Goal: Book appointment/travel/reservation

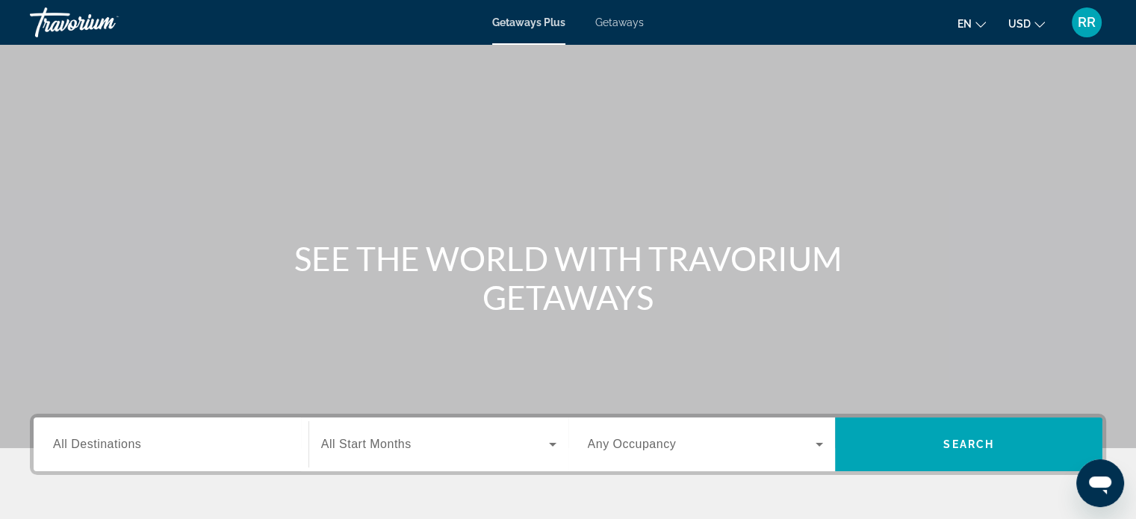
click at [113, 449] on span "All Destinations" at bounding box center [97, 444] width 88 height 13
click at [113, 449] on input "Destination All Destinations" at bounding box center [171, 445] width 236 height 18
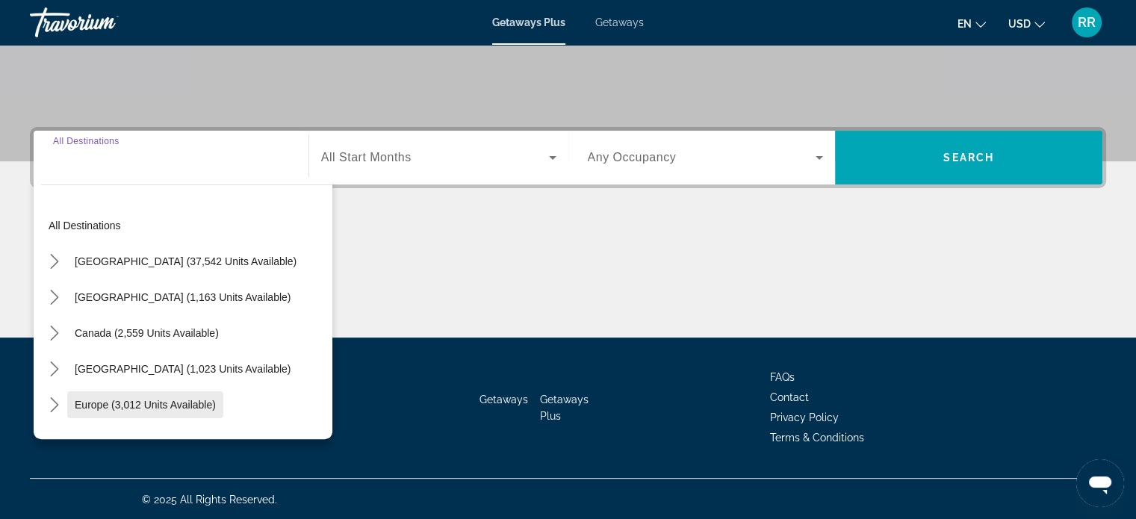
scroll to position [287, 0]
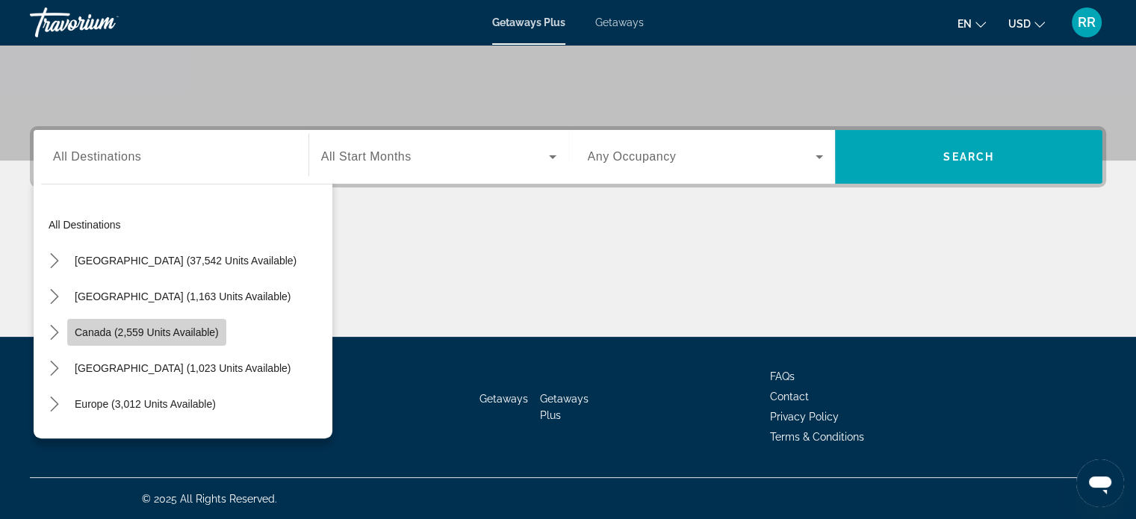
click at [151, 331] on span "Canada (2,559 units available)" at bounding box center [147, 332] width 144 height 12
type input "**********"
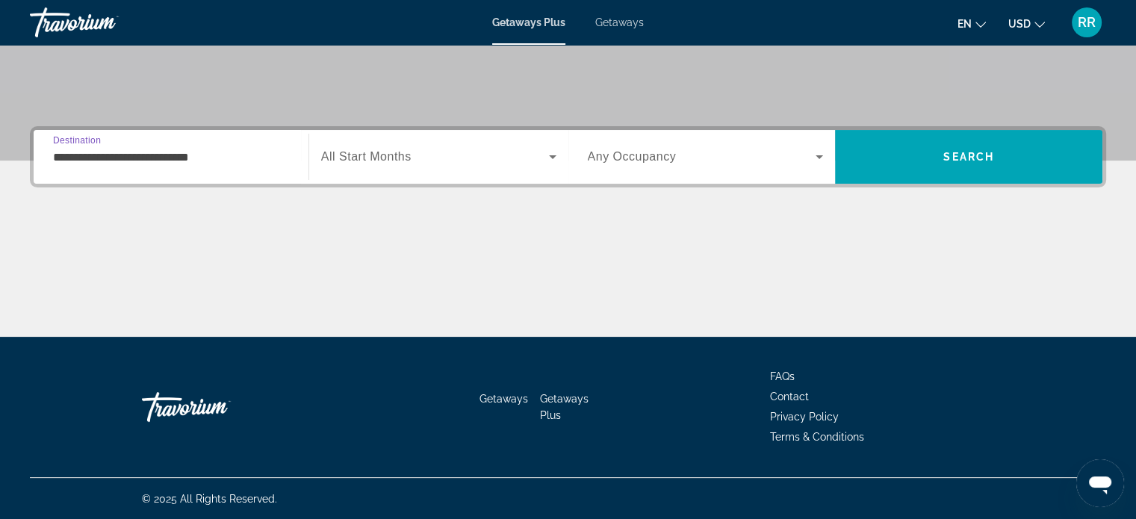
click at [461, 164] on span "Search widget" at bounding box center [435, 157] width 228 height 18
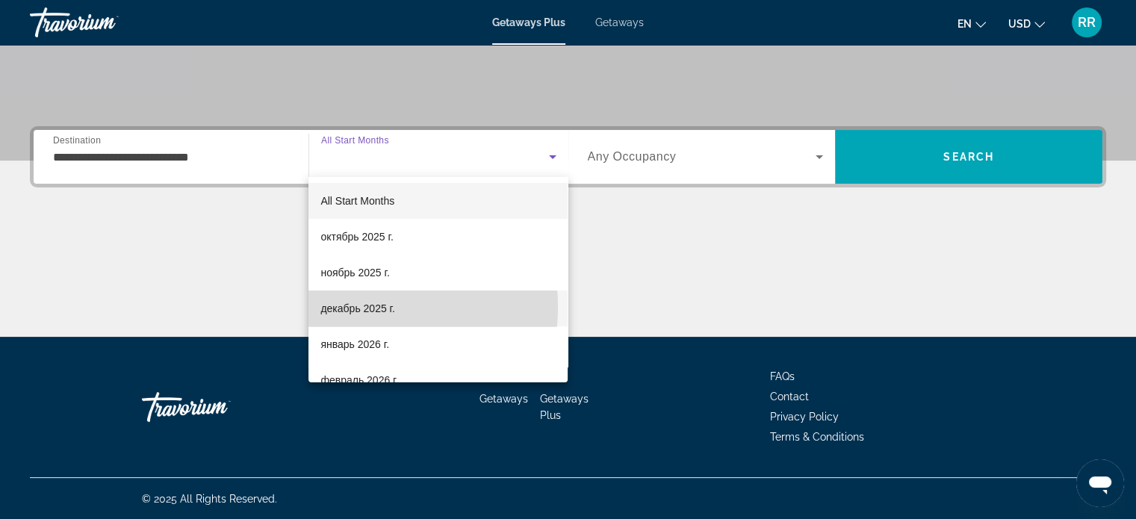
click at [367, 307] on span "декабрь 2025 г." at bounding box center [357, 308] width 74 height 18
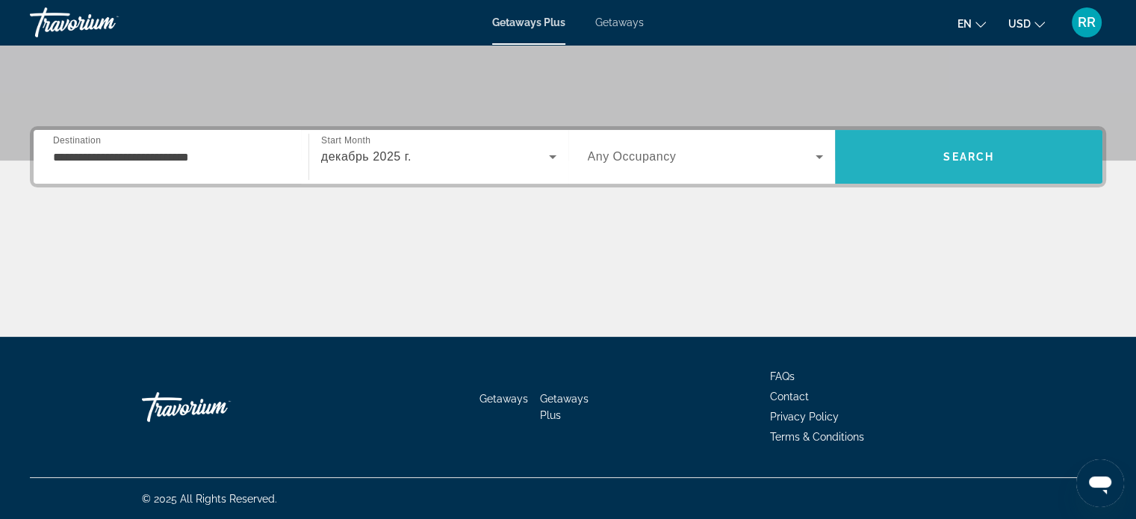
click at [964, 155] on span "Search" at bounding box center [968, 157] width 51 height 12
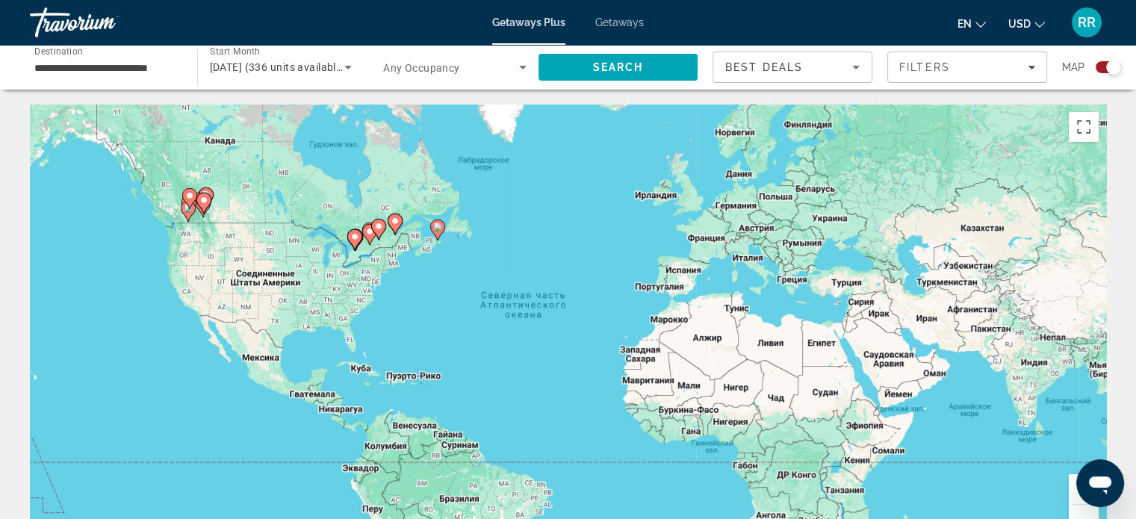
click at [395, 223] on image "Main content" at bounding box center [394, 221] width 9 height 9
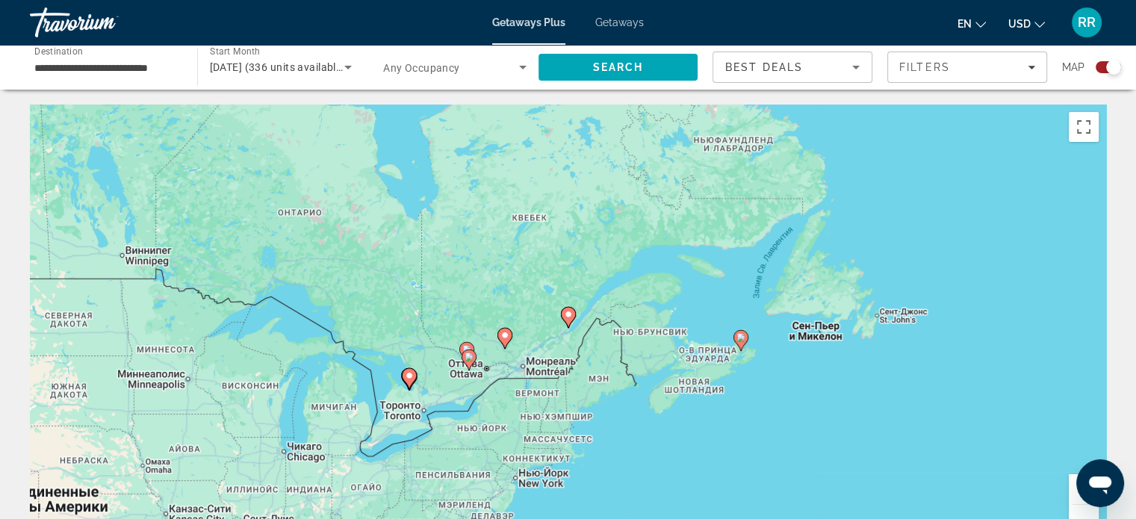
click at [569, 319] on icon "Main content" at bounding box center [567, 317] width 13 height 19
type input "**********"
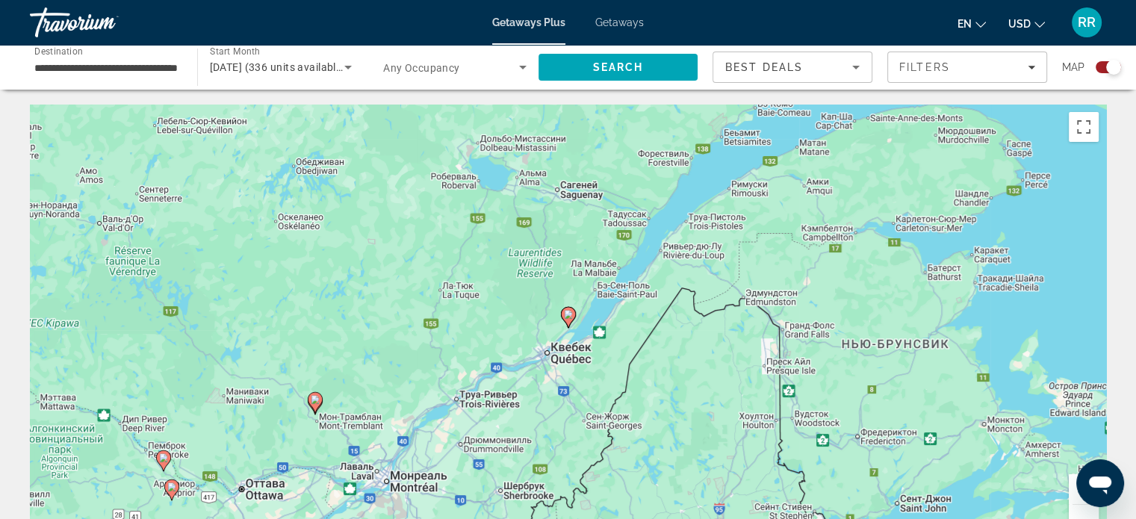
click at [567, 317] on image "Main content" at bounding box center [568, 314] width 9 height 9
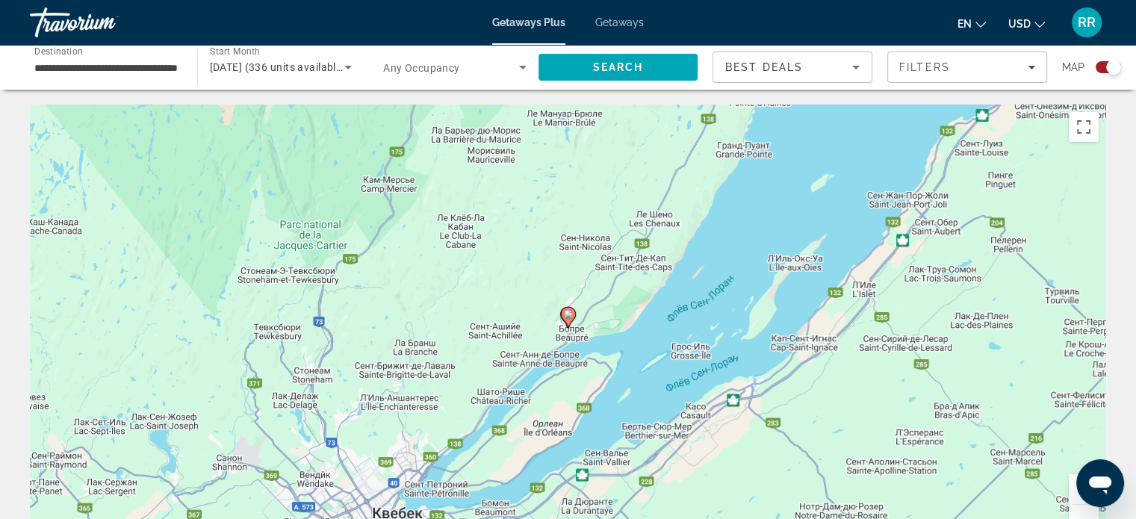
click at [567, 317] on image "Main content" at bounding box center [568, 314] width 9 height 9
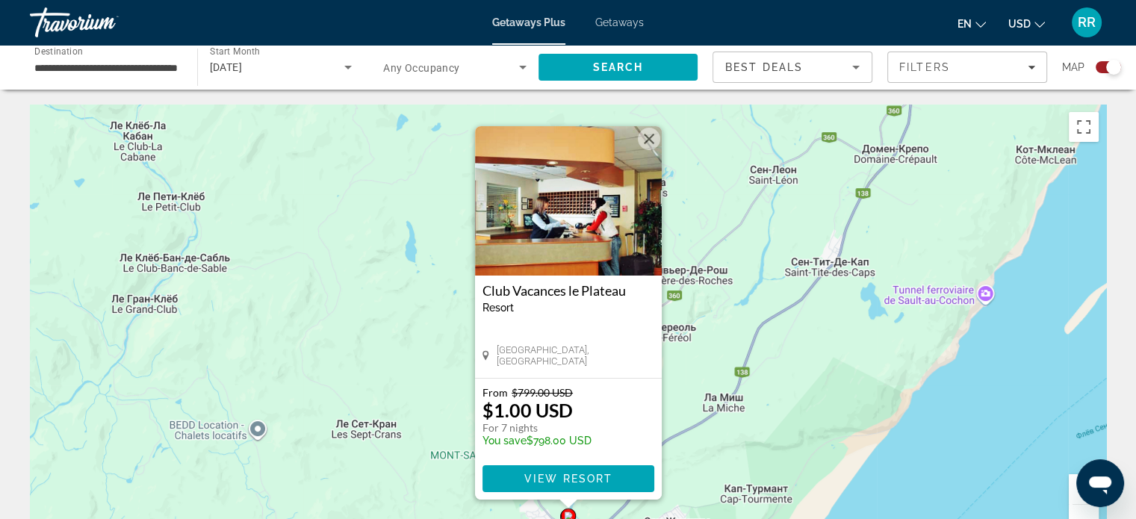
click at [648, 137] on button "Закрыть" at bounding box center [649, 139] width 22 height 22
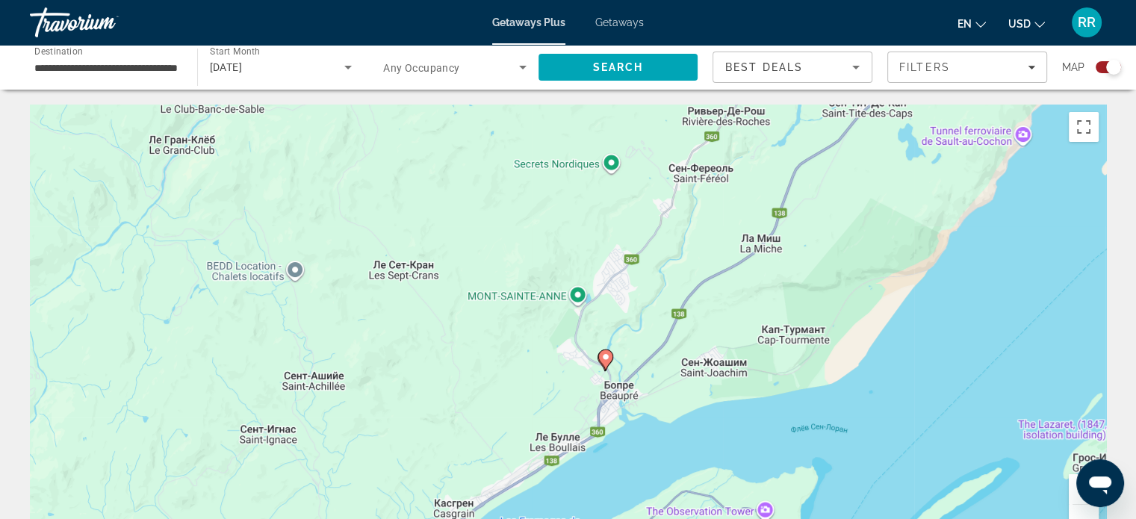
drag, startPoint x: 654, startPoint y: 439, endPoint x: 691, endPoint y: 280, distance: 163.4
click at [691, 280] on div "Чтобы активировать перетаскивание с помощью клавиатуры, нажмите Alt + Ввод. Пос…" at bounding box center [568, 329] width 1076 height 448
click at [1073, 483] on button "Увеличить" at bounding box center [1083, 489] width 30 height 30
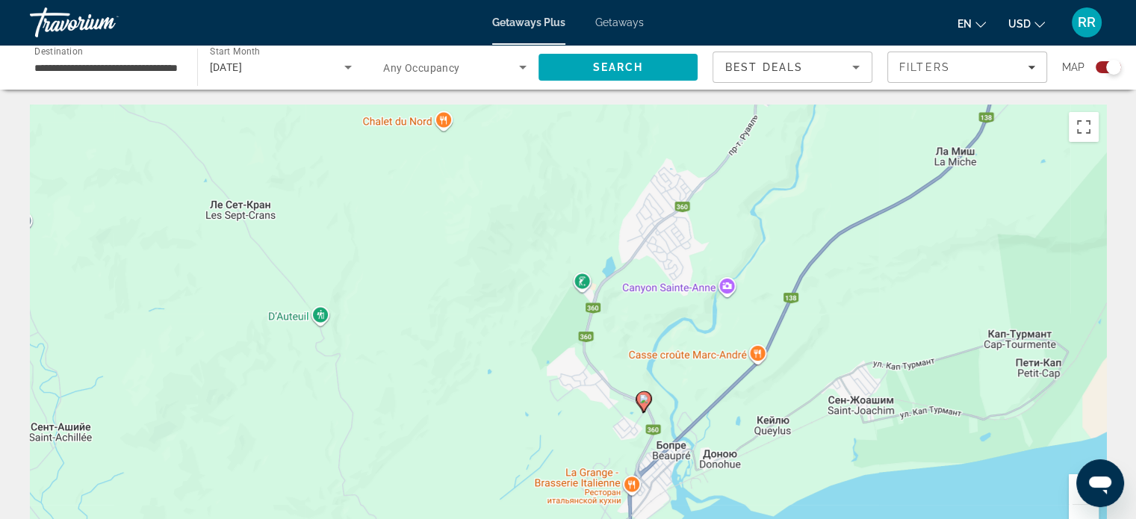
click at [1072, 483] on button "Увеличить" at bounding box center [1083, 489] width 30 height 30
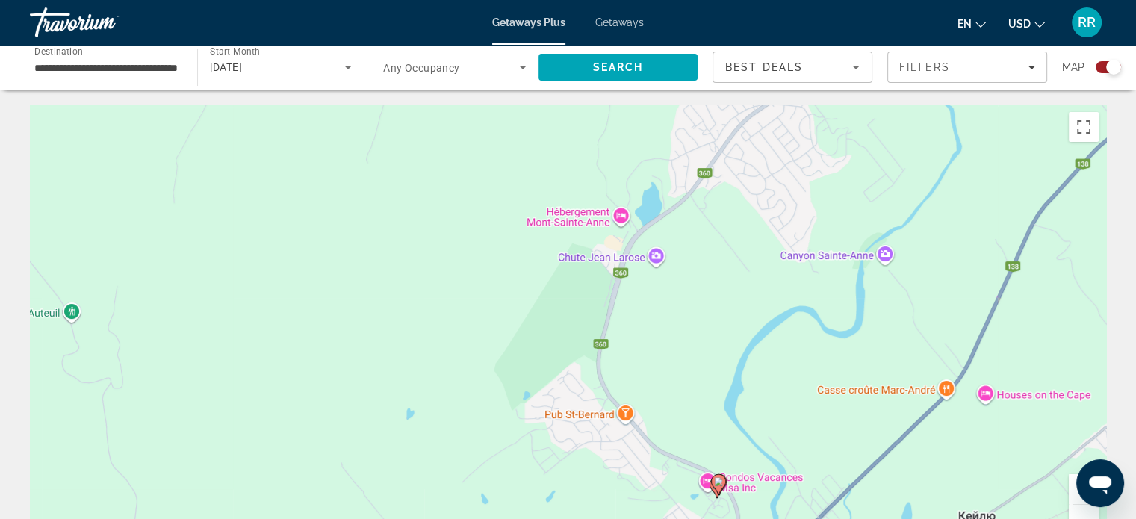
click at [1072, 483] on button "Увеличить" at bounding box center [1083, 489] width 30 height 30
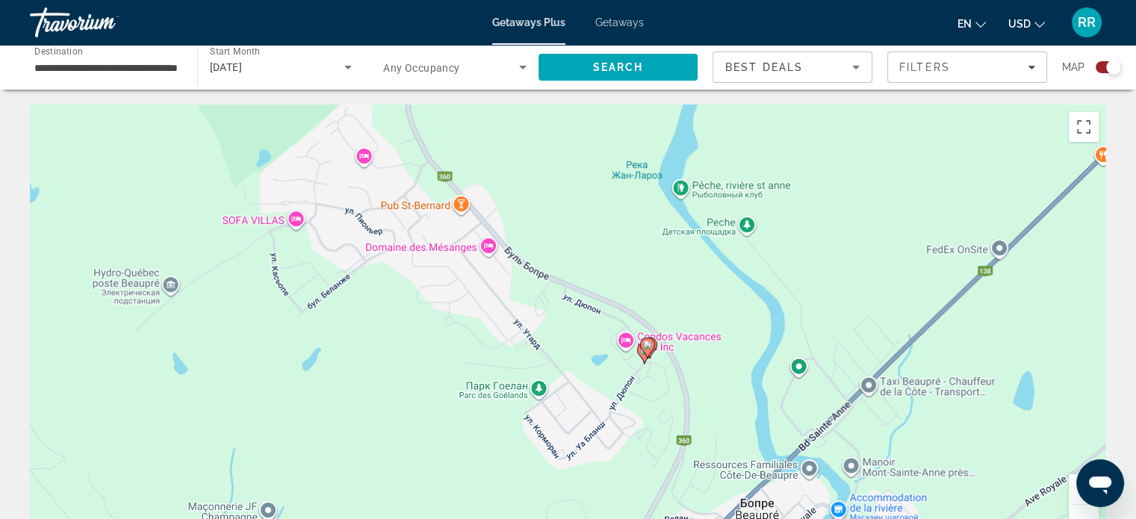
drag, startPoint x: 812, startPoint y: 388, endPoint x: 626, endPoint y: 143, distance: 307.0
click at [626, 143] on div "Чтобы активировать перетаскивание с помощью клавиатуры, нажмите Alt + Ввод. Пос…" at bounding box center [568, 329] width 1076 height 448
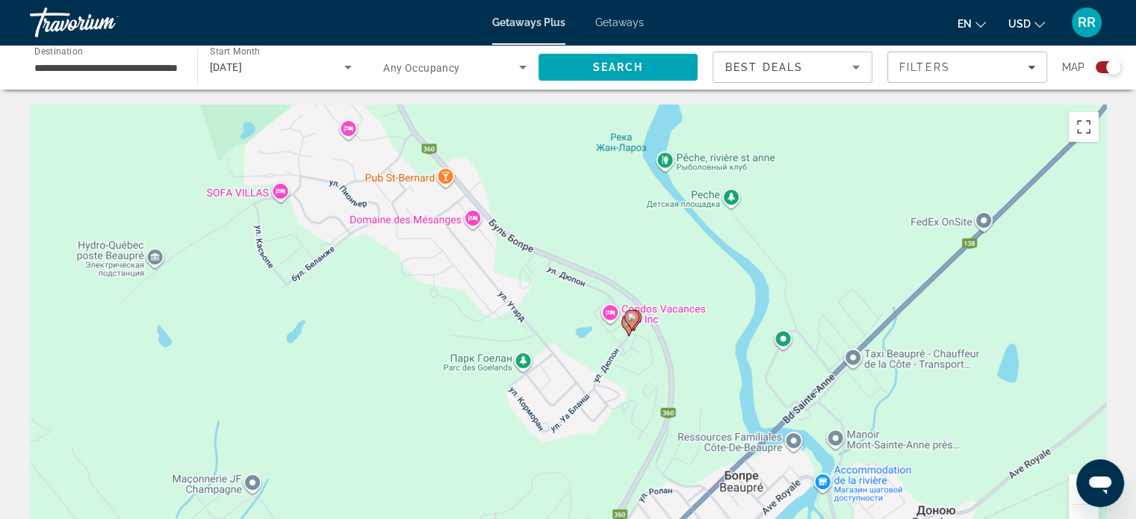
click at [1071, 488] on button "Увеличить" at bounding box center [1083, 489] width 30 height 30
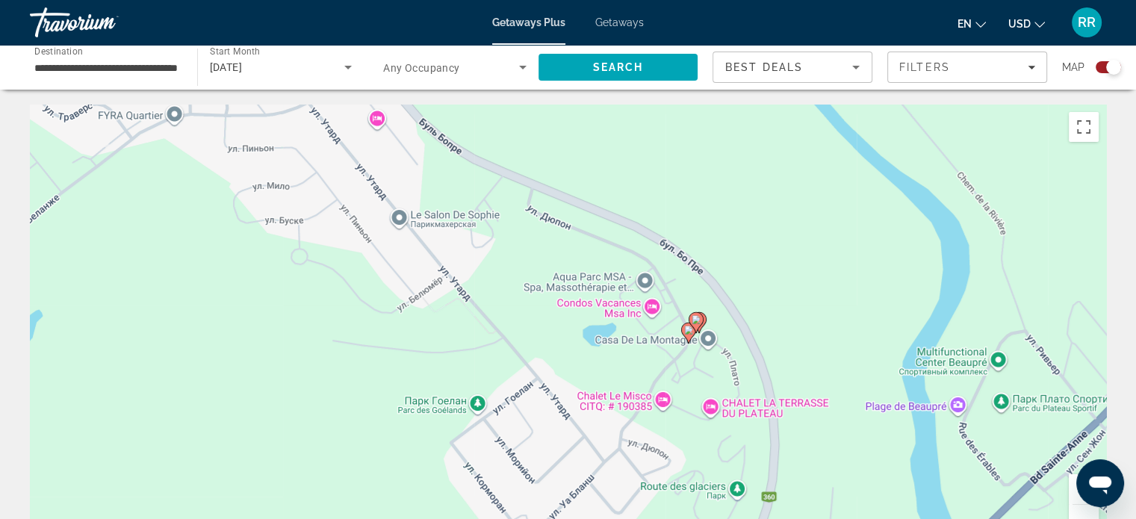
click at [703, 321] on icon "Main content" at bounding box center [697, 322] width 13 height 19
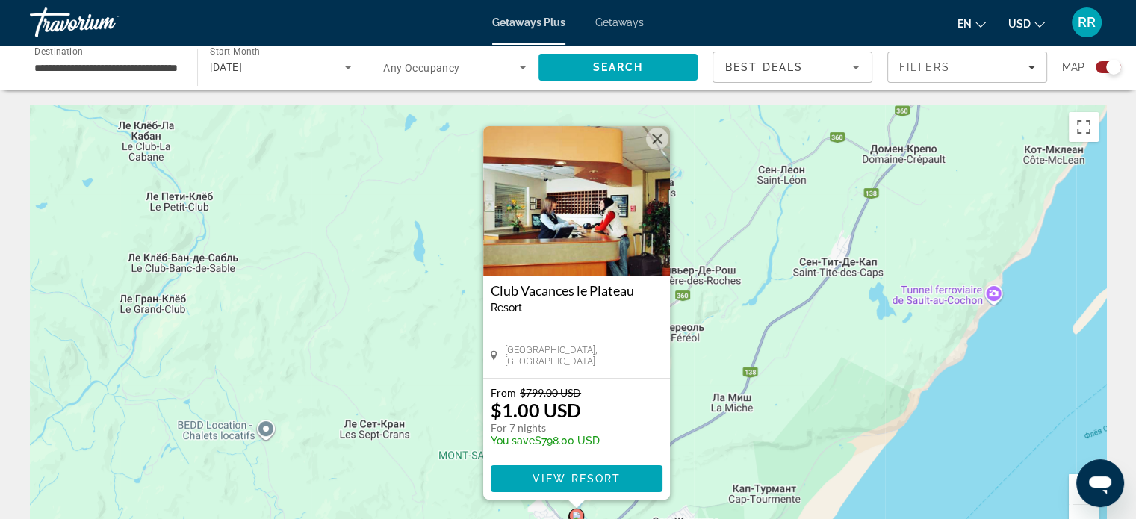
drag, startPoint x: 659, startPoint y: 137, endPoint x: 653, endPoint y: 140, distance: 7.7
click at [659, 137] on button "Закрыть" at bounding box center [657, 139] width 22 height 22
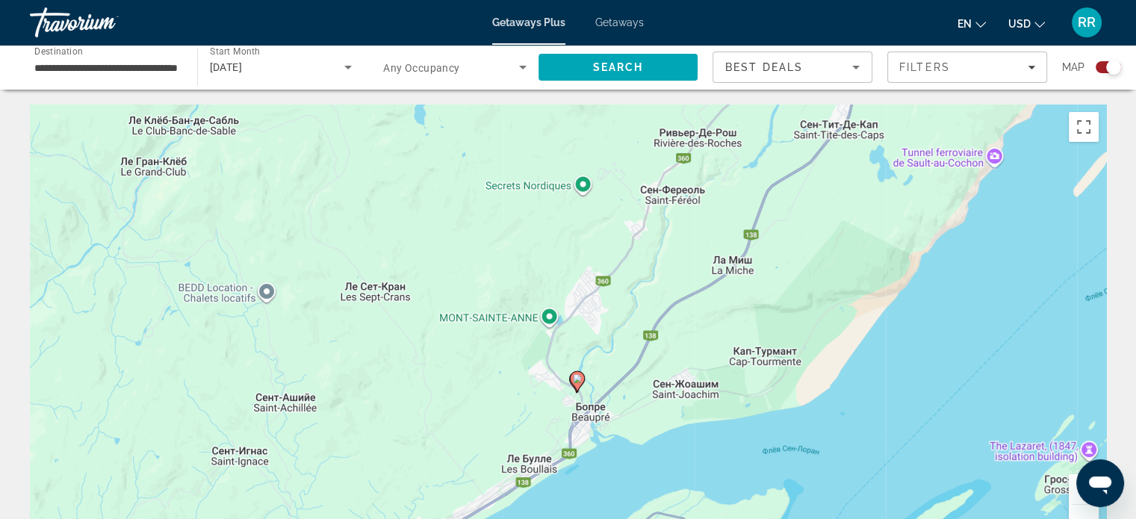
drag, startPoint x: 707, startPoint y: 432, endPoint x: 708, endPoint y: 299, distance: 133.6
click at [708, 299] on div "Чтобы активировать перетаскивание с помощью клавиатуры, нажмите Alt + Ввод. Пос…" at bounding box center [568, 329] width 1076 height 448
click at [1070, 491] on button "Увеличить" at bounding box center [1083, 489] width 30 height 30
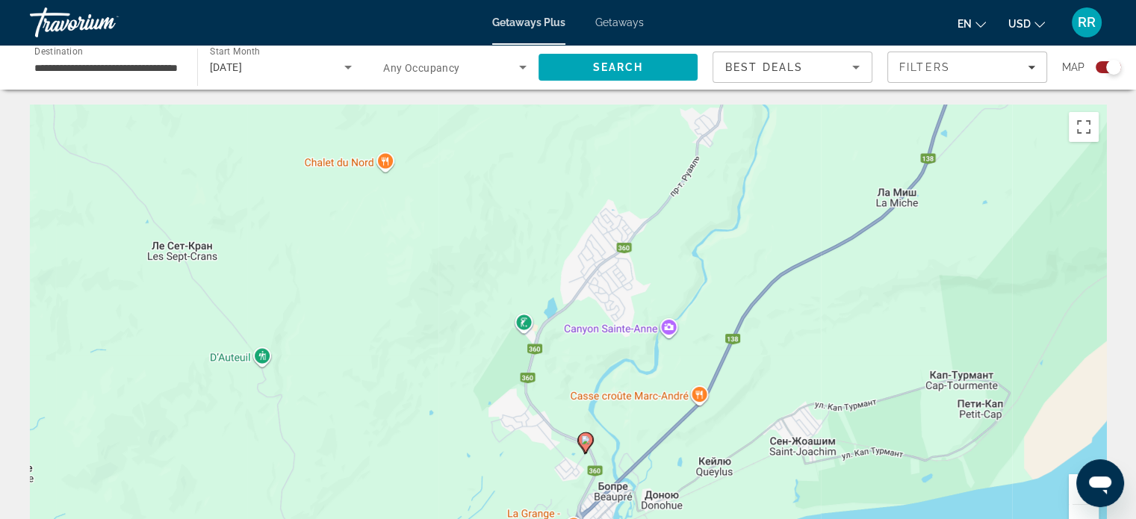
click at [1070, 486] on button "Увеличить" at bounding box center [1083, 489] width 30 height 30
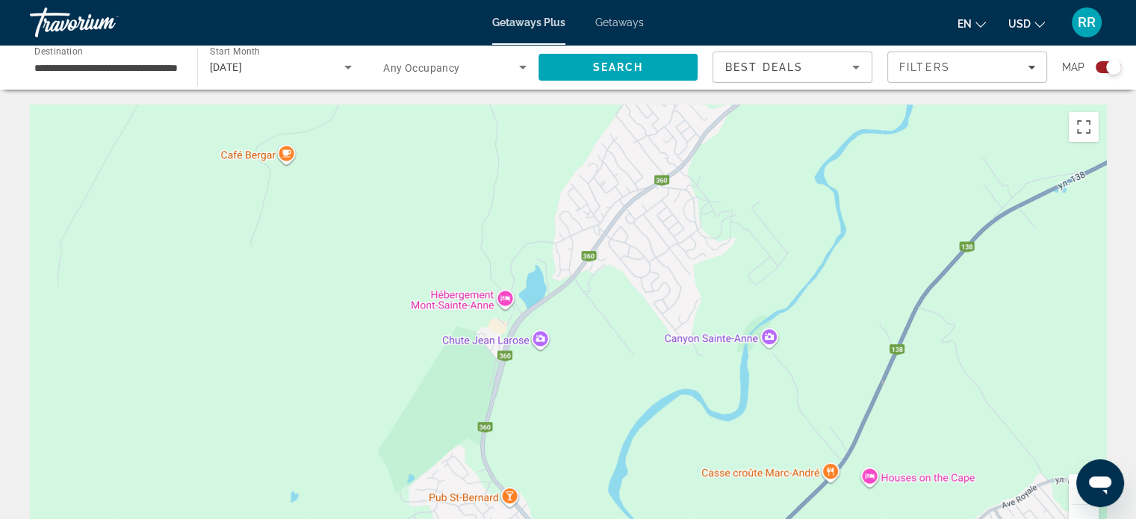
click at [1070, 486] on button "Увеличить" at bounding box center [1083, 489] width 30 height 30
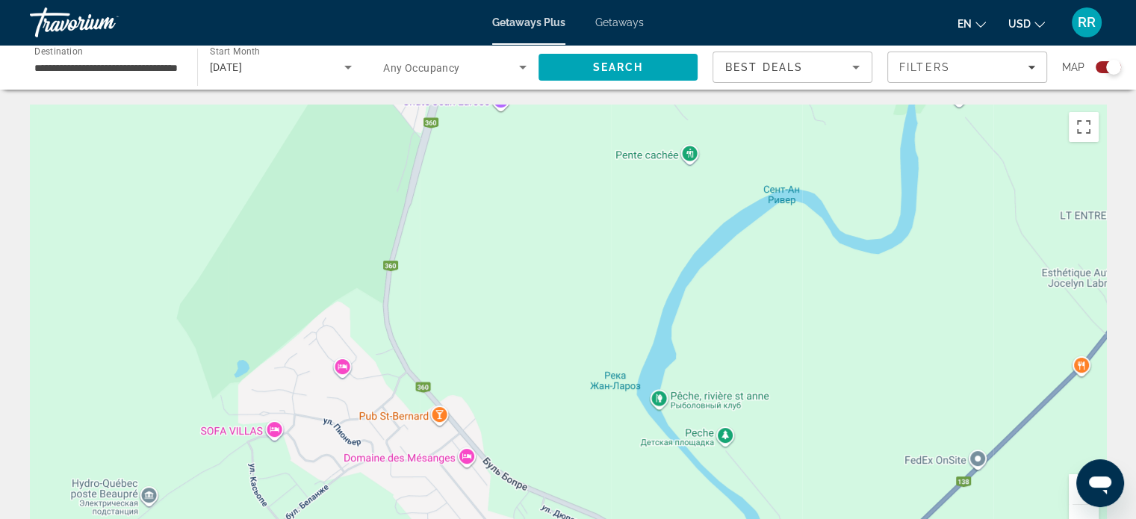
drag, startPoint x: 814, startPoint y: 441, endPoint x: 785, endPoint y: 184, distance: 259.1
click at [802, 152] on div "Main content" at bounding box center [568, 329] width 1076 height 448
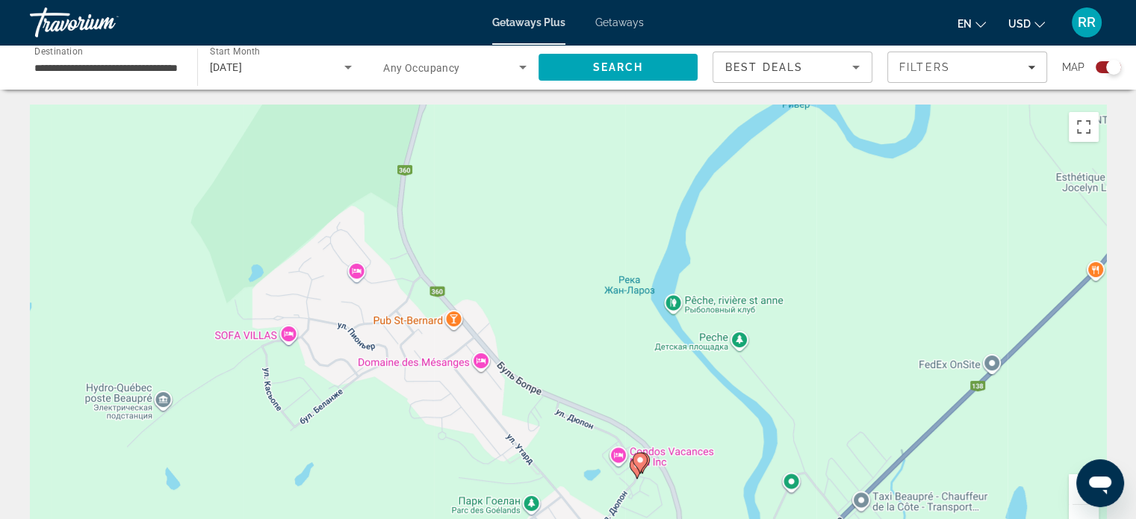
drag, startPoint x: 735, startPoint y: 375, endPoint x: 685, endPoint y: 122, distance: 258.0
click at [685, 122] on div "Чтобы активировать перетаскивание с помощью клавиатуры, нажмите Alt + Ввод. Пос…" at bounding box center [568, 329] width 1076 height 448
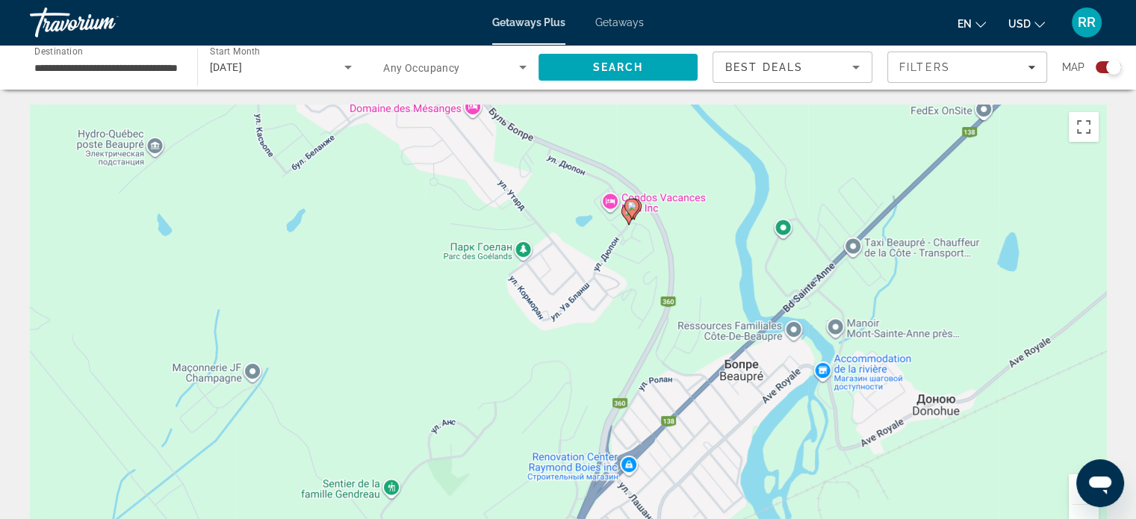
drag, startPoint x: 638, startPoint y: 337, endPoint x: 667, endPoint y: 395, distance: 65.1
click at [667, 394] on div "Чтобы активировать перетаскивание с помощью клавиатуры, нажмите Alt + Ввод. Пос…" at bounding box center [568, 329] width 1076 height 448
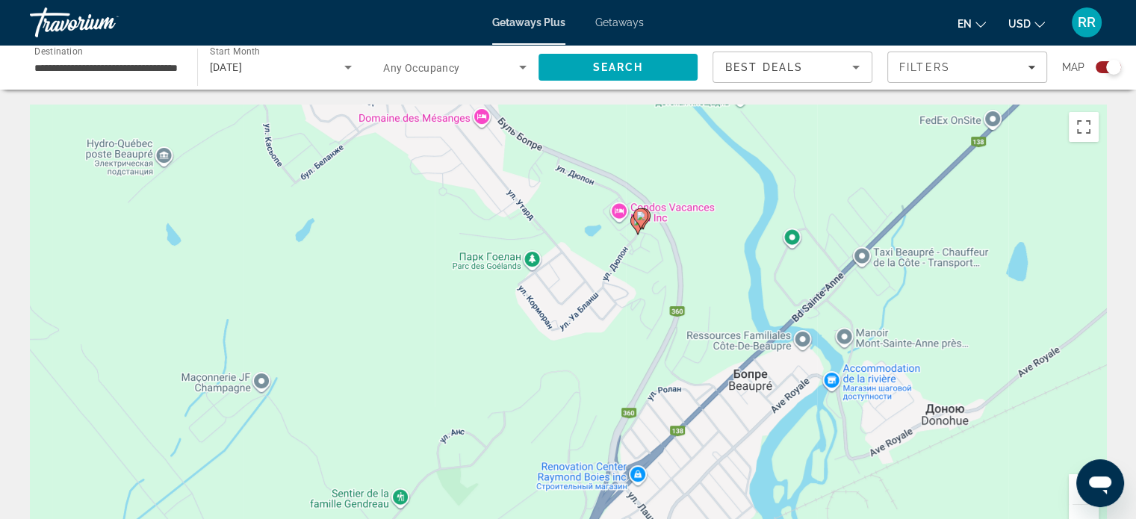
click at [1069, 482] on button "Увеличить" at bounding box center [1083, 489] width 30 height 30
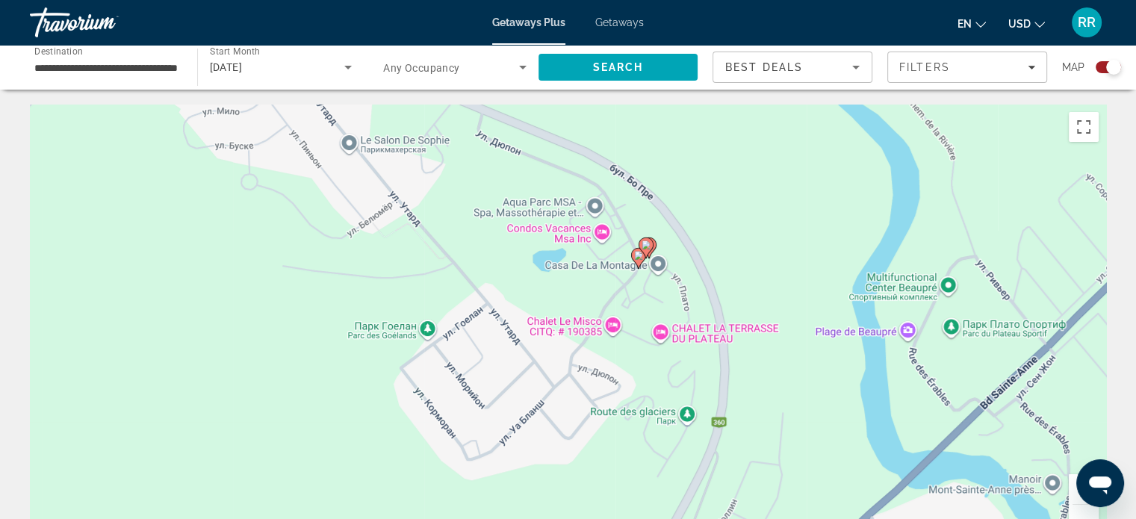
drag, startPoint x: 696, startPoint y: 196, endPoint x: 625, endPoint y: 320, distance: 142.8
click at [622, 339] on div "Чтобы активировать перетаскивание с помощью клавиатуры, нажмите Alt + Ввод. Пос…" at bounding box center [568, 329] width 1076 height 448
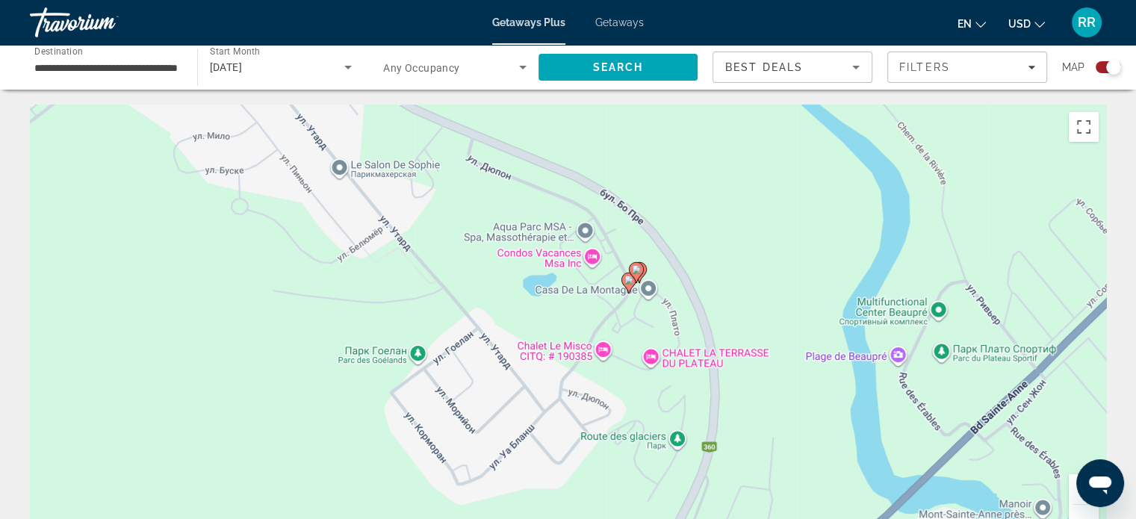
click at [624, 280] on image "Main content" at bounding box center [628, 280] width 9 height 9
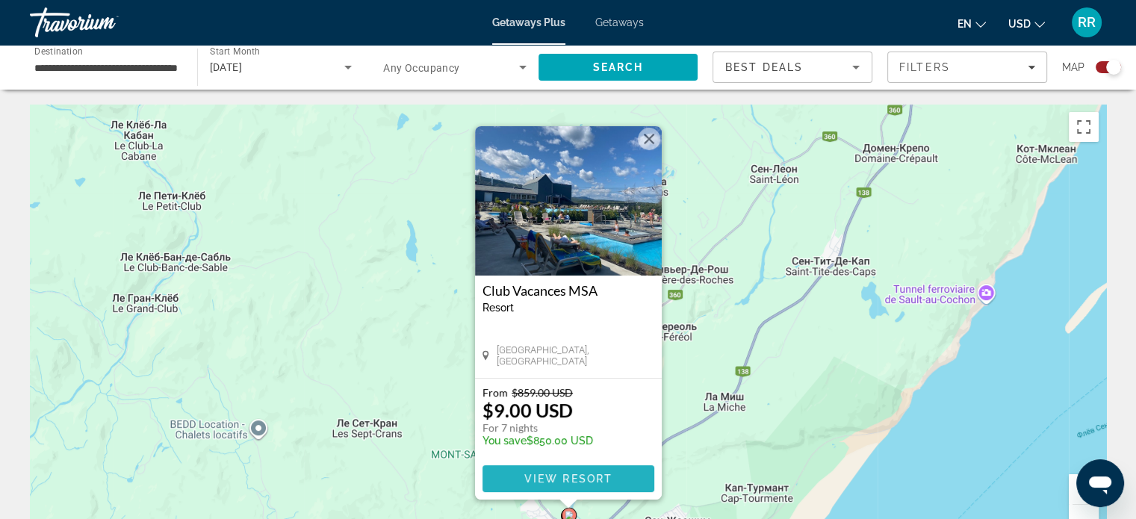
click at [550, 473] on span "View Resort" at bounding box center [567, 479] width 88 height 12
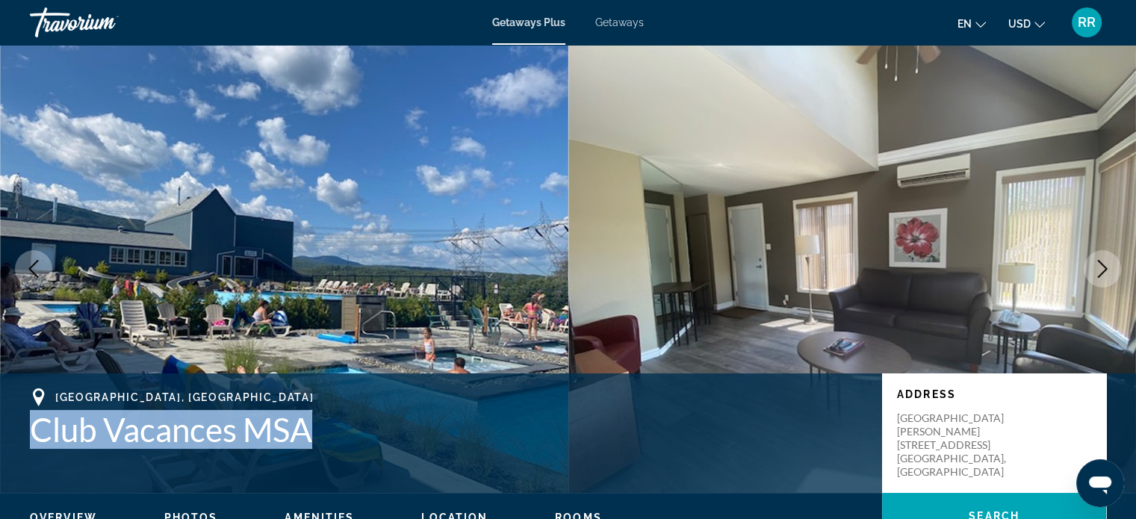
drag, startPoint x: 33, startPoint y: 425, endPoint x: 364, endPoint y: 438, distance: 331.0
click at [364, 438] on h1 "Club Vacances MSA" at bounding box center [448, 429] width 837 height 39
copy h1 "Club Vacances MSA"
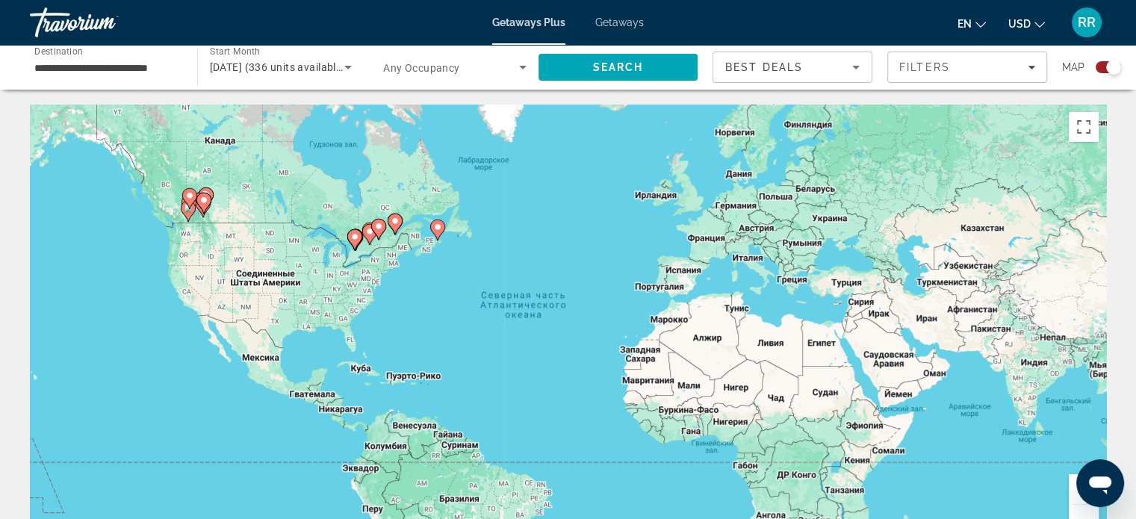
click at [396, 220] on image "Main content" at bounding box center [394, 221] width 9 height 9
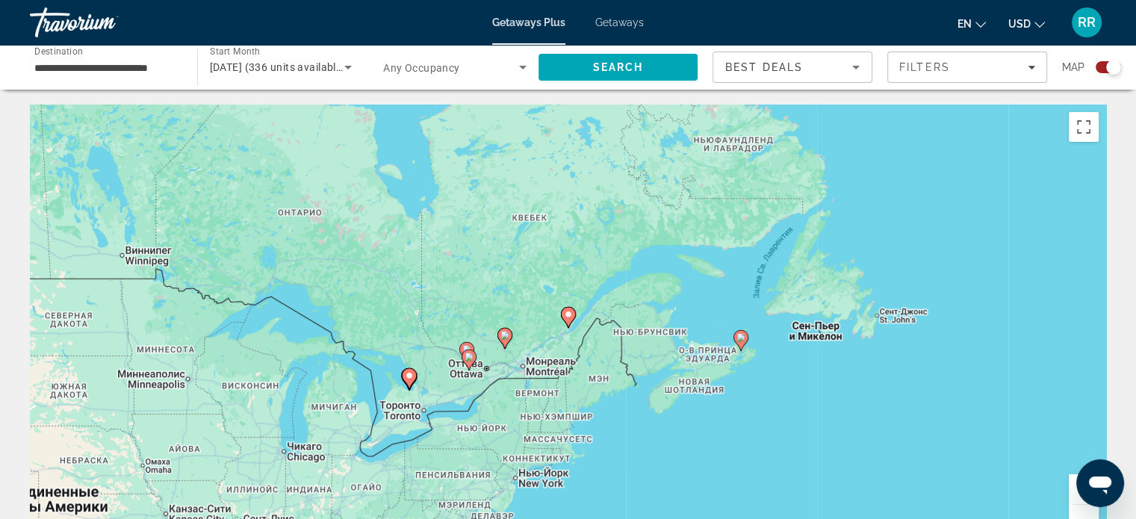
click at [567, 320] on icon "Main content" at bounding box center [567, 317] width 13 height 19
type input "**********"
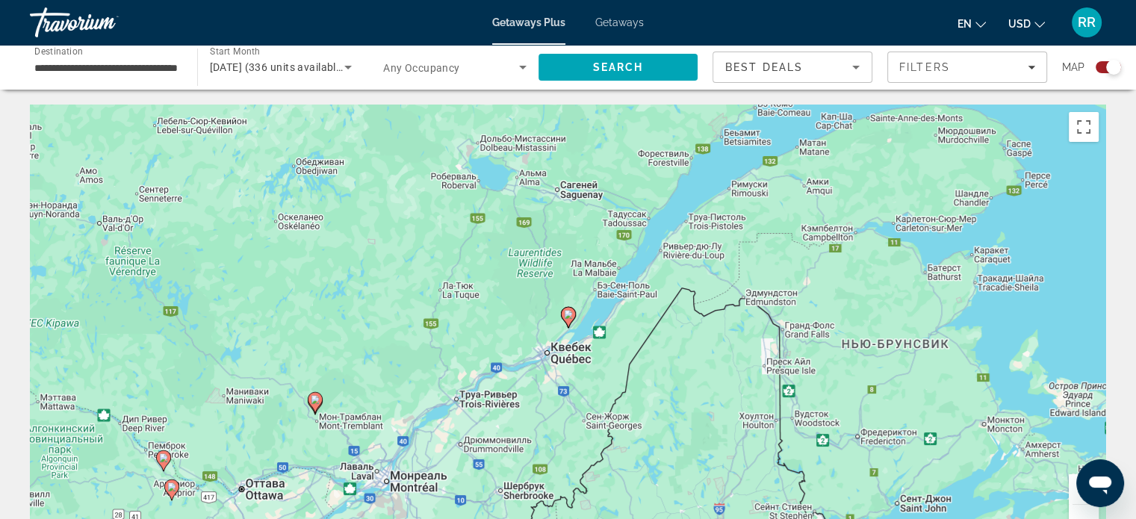
click at [567, 319] on icon "Main content" at bounding box center [567, 317] width 13 height 19
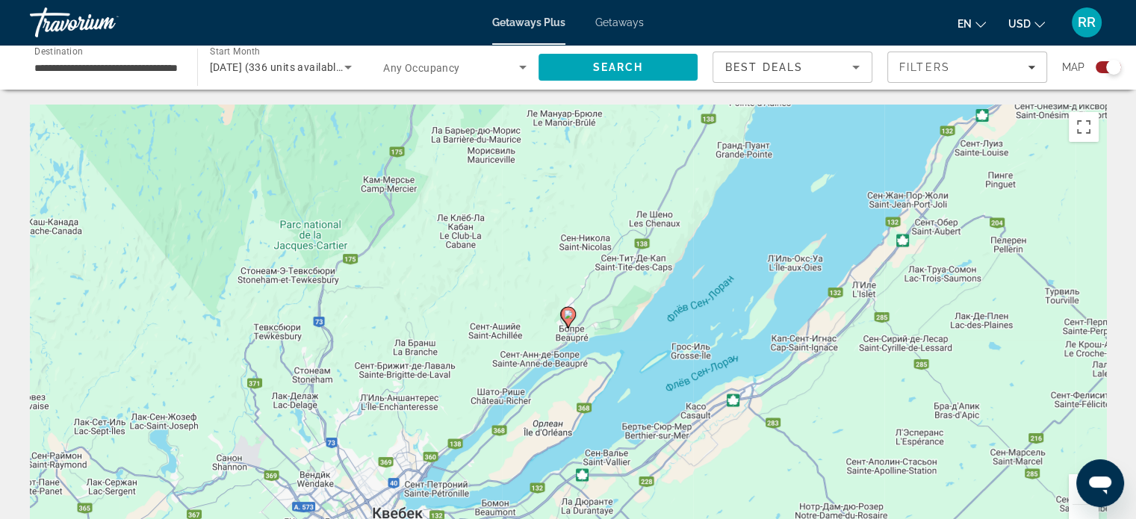
click at [567, 319] on icon "Main content" at bounding box center [567, 317] width 13 height 19
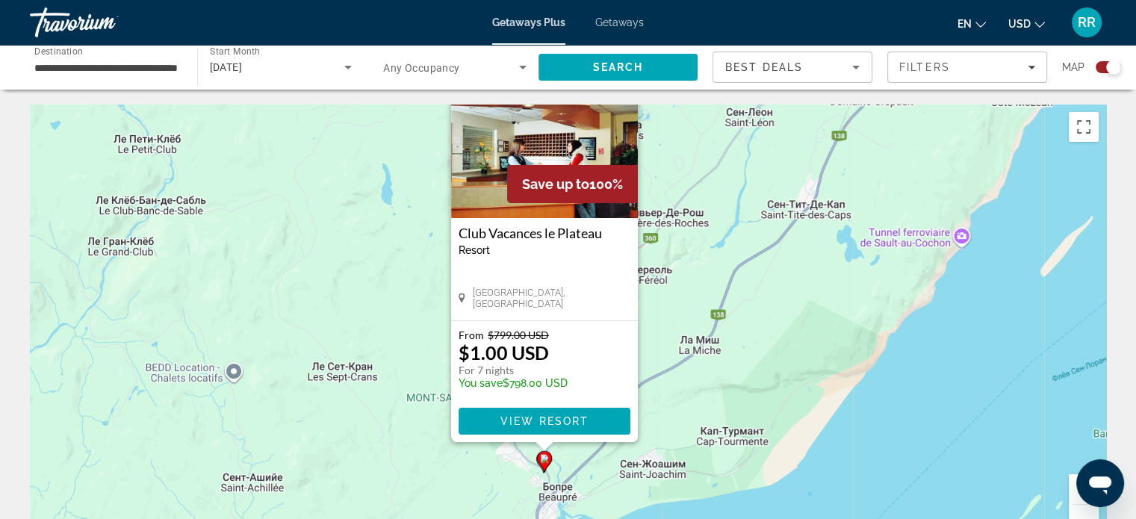
drag, startPoint x: 952, startPoint y: 472, endPoint x: 912, endPoint y: 334, distance: 143.2
click at [912, 334] on div "Чтобы активировать перетаскивание с помощью клавиатуры, нажмите Alt + Ввод. Пос…" at bounding box center [568, 329] width 1076 height 448
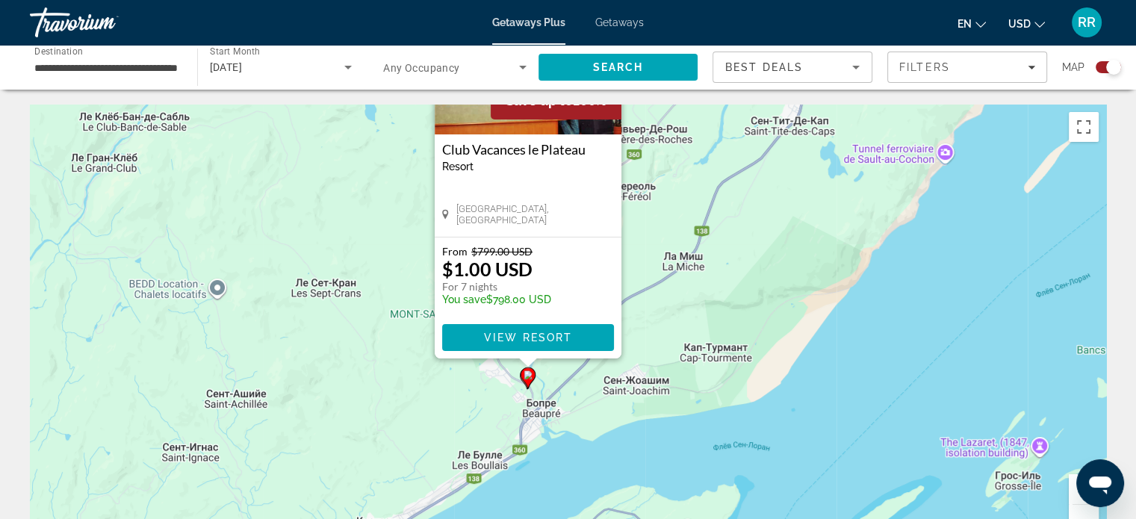
click at [1072, 491] on button "Увеличить" at bounding box center [1083, 489] width 30 height 30
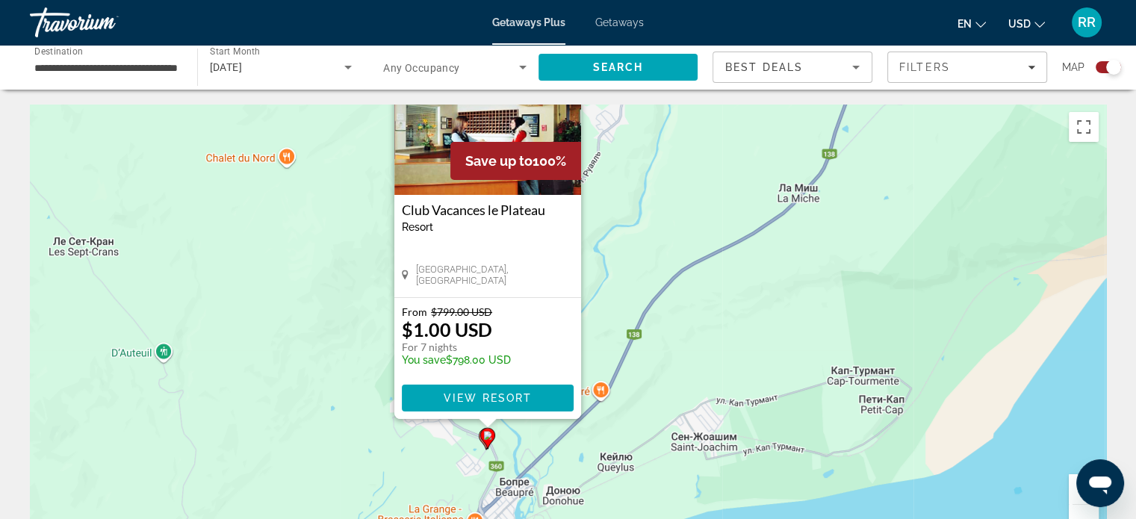
click at [1072, 491] on button "Увеличить" at bounding box center [1083, 489] width 30 height 30
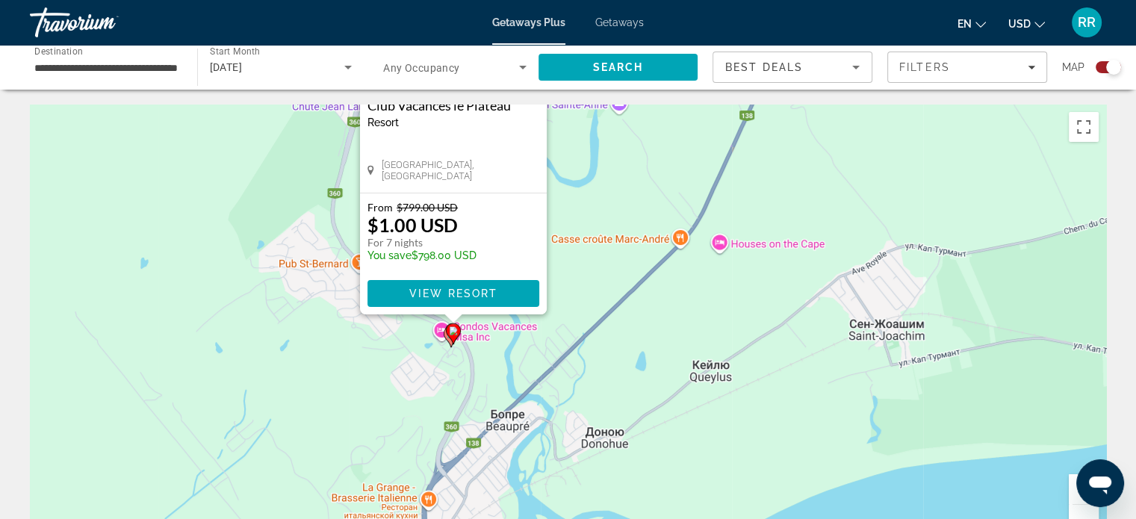
drag, startPoint x: 686, startPoint y: 441, endPoint x: 735, endPoint y: 214, distance: 232.1
click at [735, 214] on div "Чтобы активировать перетаскивание с помощью клавиатуры, нажмите Alt + Ввод. Пос…" at bounding box center [568, 329] width 1076 height 448
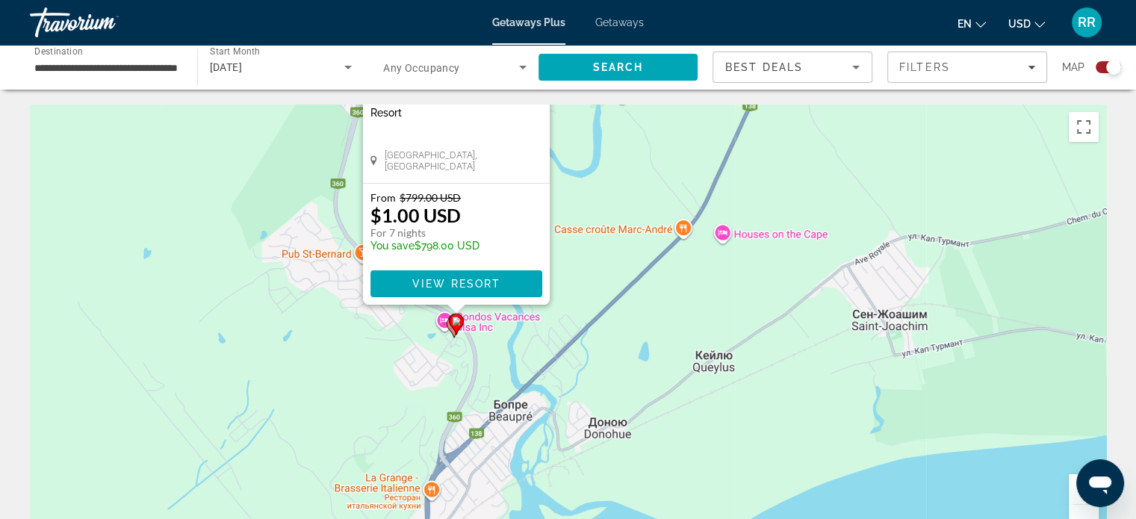
click at [1071, 492] on button "Увеличить" at bounding box center [1083, 489] width 30 height 30
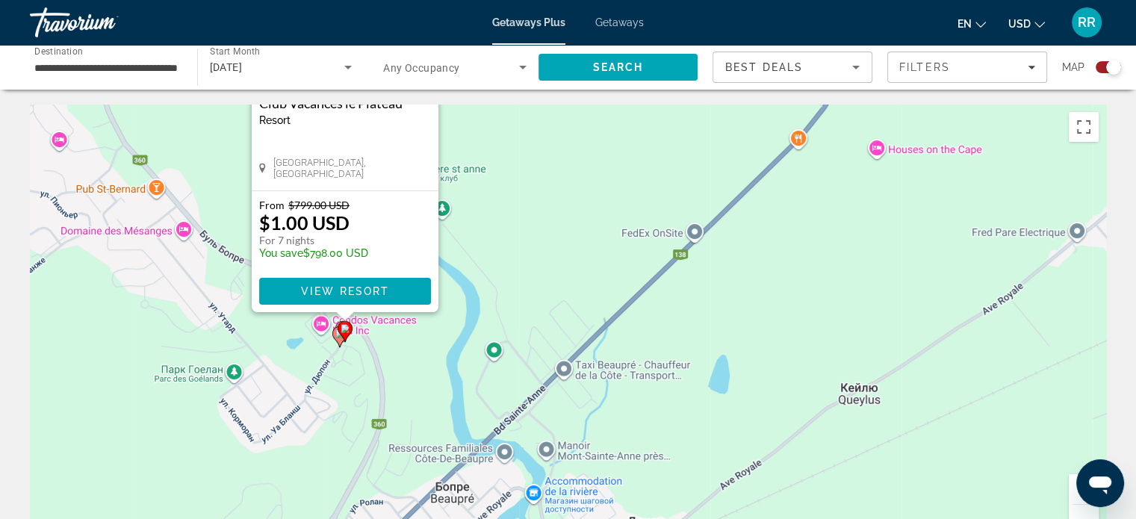
click at [1071, 492] on button "Увеличить" at bounding box center [1083, 489] width 30 height 30
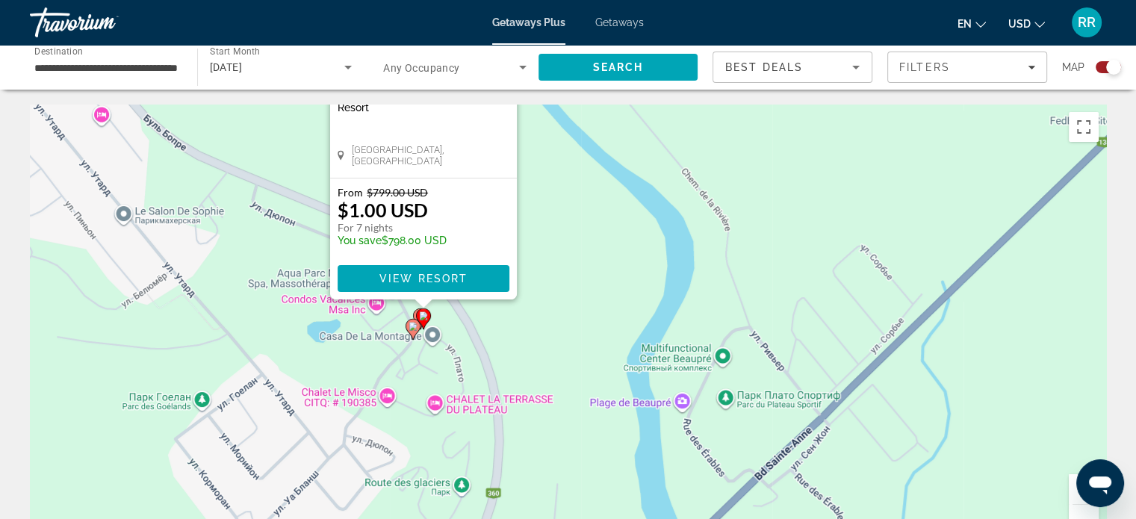
drag, startPoint x: 299, startPoint y: 368, endPoint x: 773, endPoint y: 338, distance: 475.0
click at [773, 338] on div "Чтобы активировать перетаскивание с помощью клавиатуры, нажмите Alt + Ввод. Пос…" at bounding box center [568, 329] width 1076 height 448
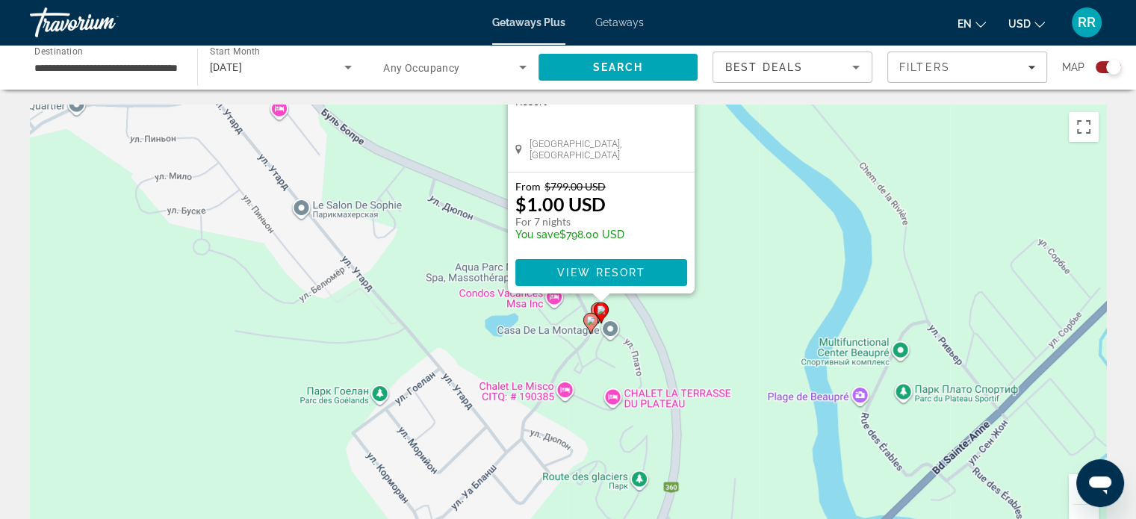
click at [588, 320] on image "Main content" at bounding box center [590, 320] width 9 height 9
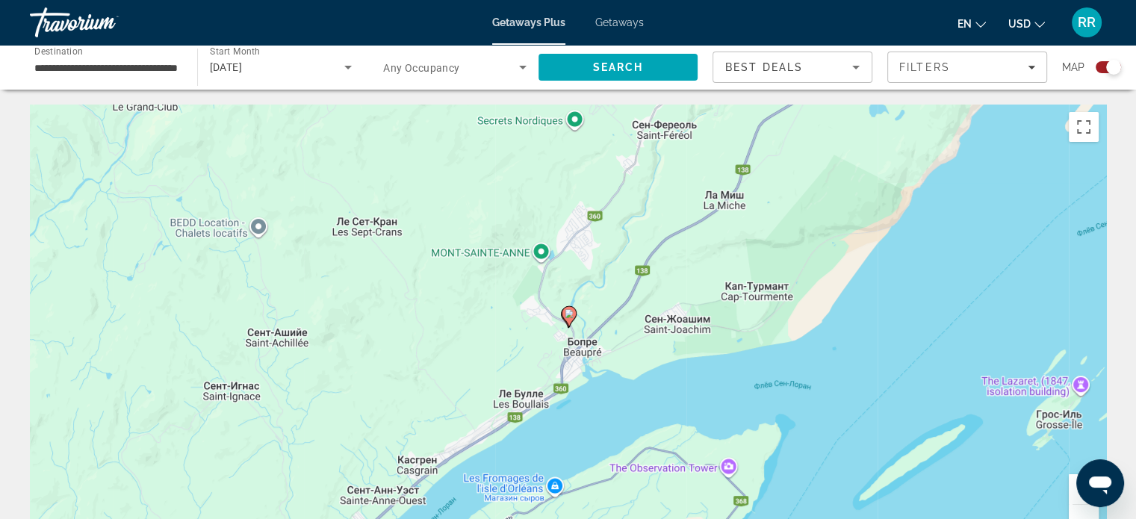
click at [1072, 494] on button "Увеличить" at bounding box center [1083, 489] width 30 height 30
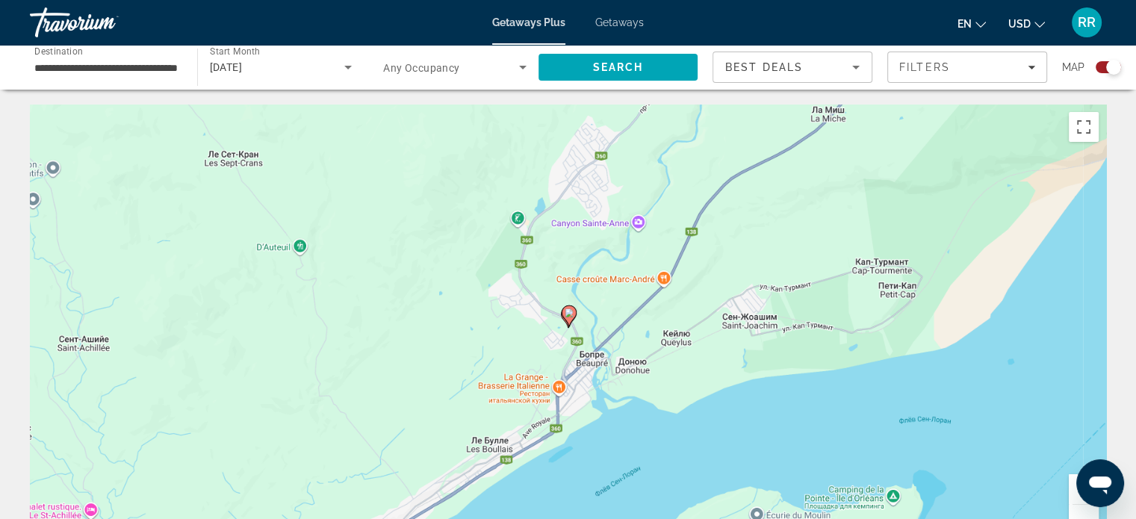
click at [1072, 494] on button "Увеличить" at bounding box center [1083, 489] width 30 height 30
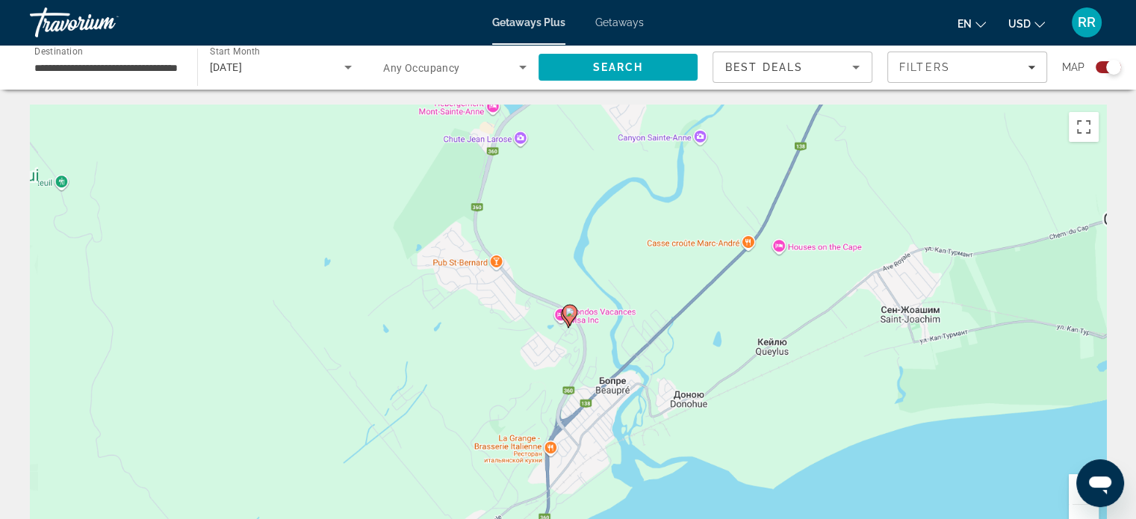
click at [1072, 494] on button "Увеличить" at bounding box center [1083, 489] width 30 height 30
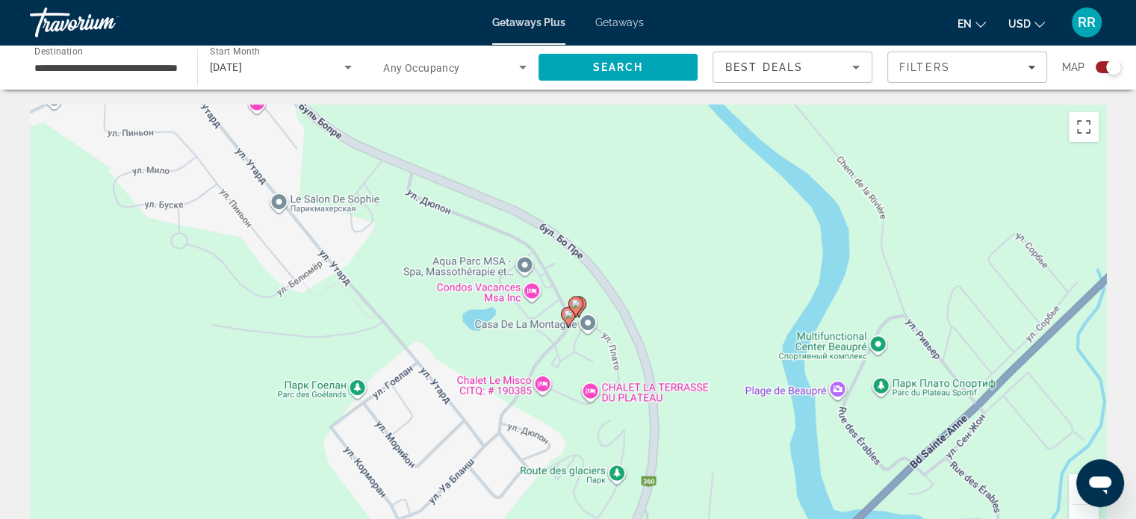
click at [1072, 494] on button "Увеличить" at bounding box center [1083, 489] width 30 height 30
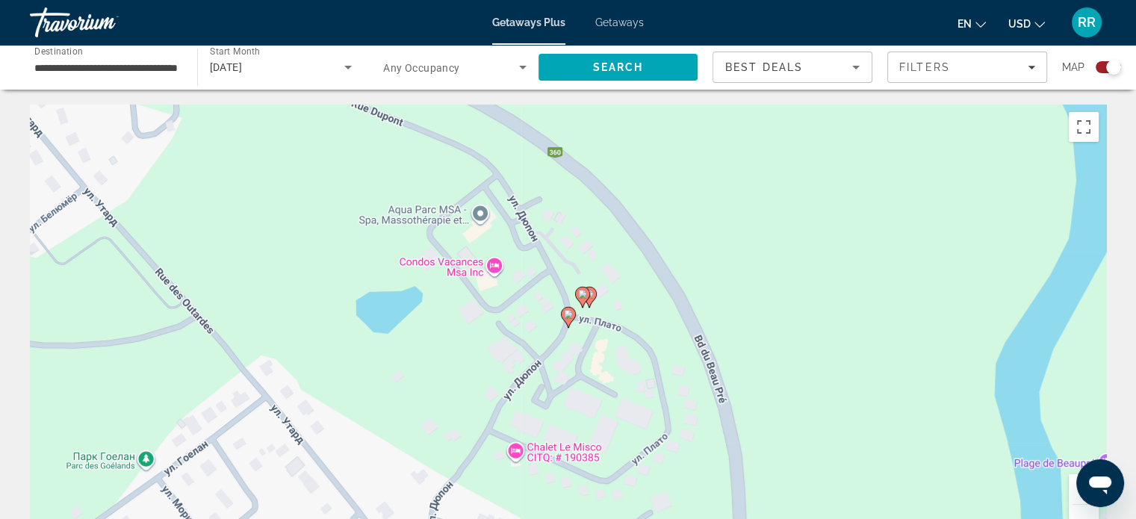
click at [591, 298] on image "Main content" at bounding box center [589, 294] width 9 height 9
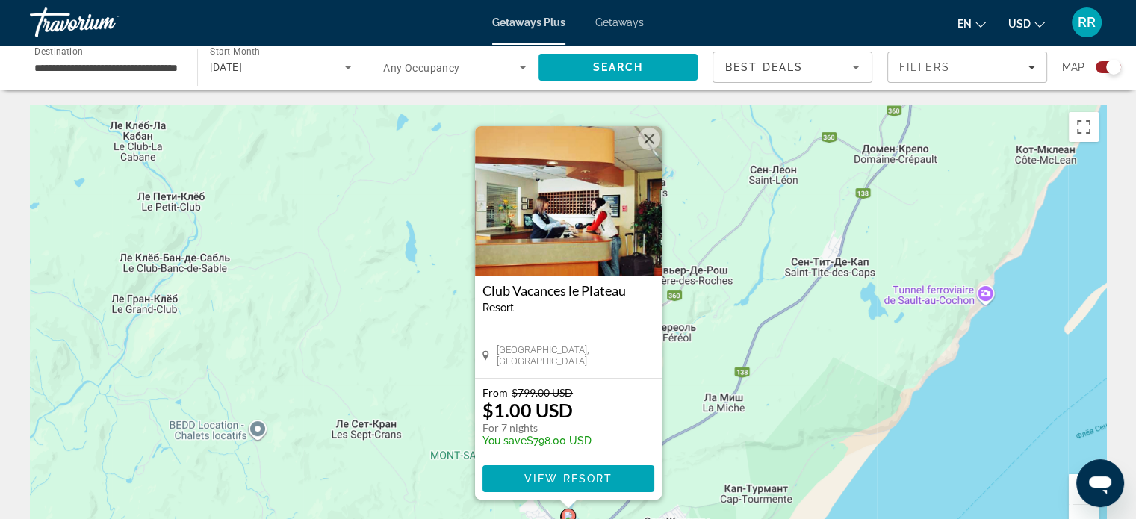
click at [645, 135] on button "Закрыть" at bounding box center [649, 139] width 22 height 22
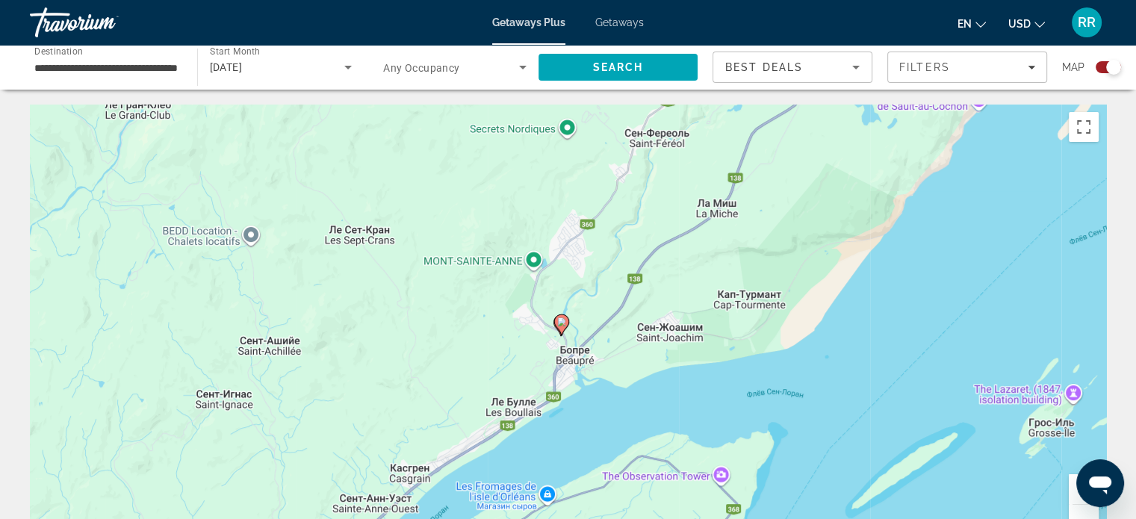
drag, startPoint x: 669, startPoint y: 443, endPoint x: 669, endPoint y: 210, distance: 233.7
click at [669, 210] on div "Чтобы активировать перетаскивание с помощью клавиатуры, нажмите Alt + Ввод. Пос…" at bounding box center [568, 329] width 1076 height 448
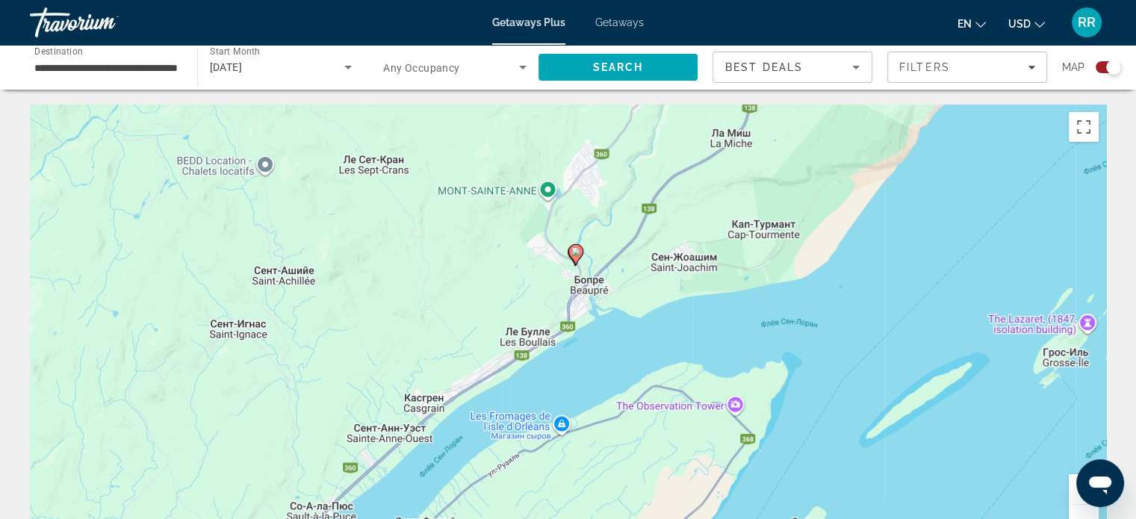
click at [1072, 495] on button "Увеличить" at bounding box center [1083, 489] width 30 height 30
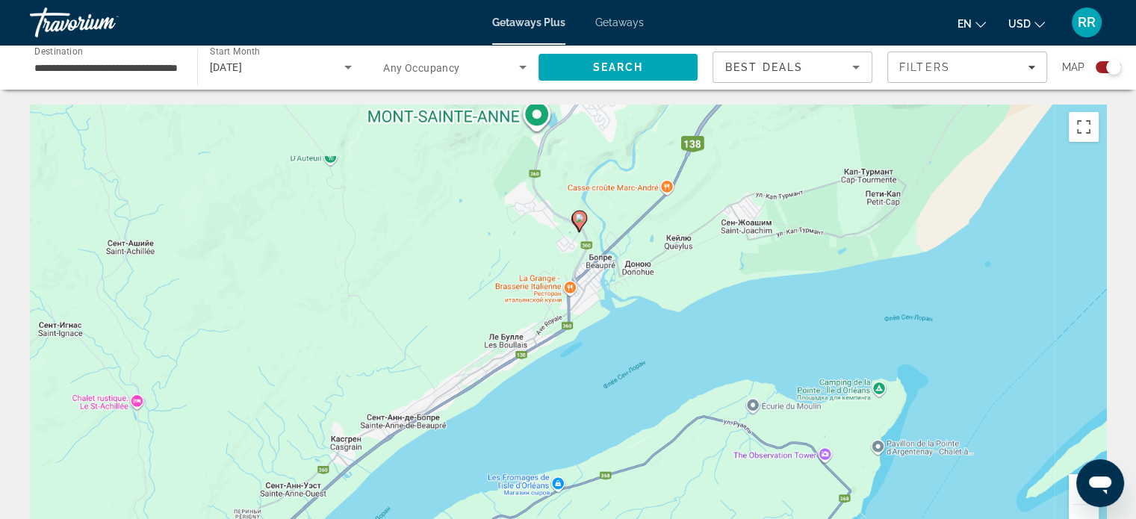
click at [1072, 495] on button "Увеличить" at bounding box center [1083, 489] width 30 height 30
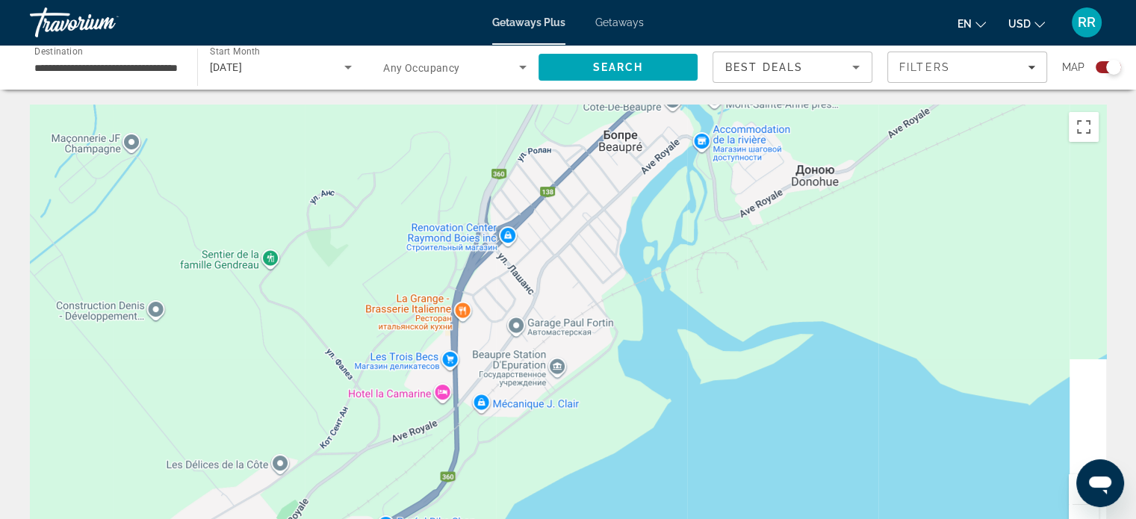
drag, startPoint x: 589, startPoint y: 350, endPoint x: 574, endPoint y: 444, distance: 95.3
click at [573, 453] on div "Main content" at bounding box center [568, 329] width 1076 height 448
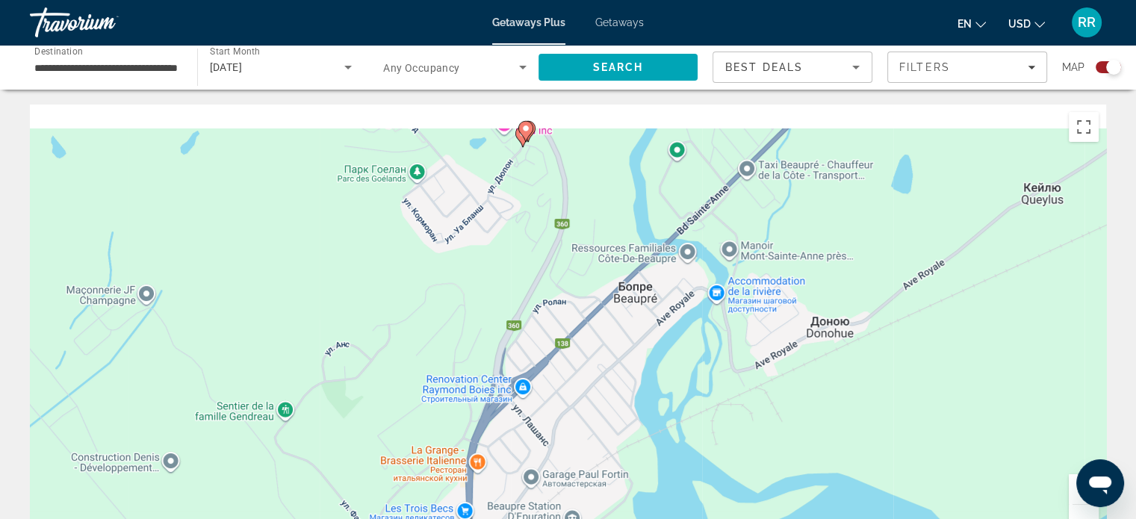
drag, startPoint x: 601, startPoint y: 305, endPoint x: 614, endPoint y: 465, distance: 161.1
click at [614, 465] on div "Чтобы активировать перетаскивание с помощью клавиатуры, нажмите Alt + Ввод. Пос…" at bounding box center [568, 329] width 1076 height 448
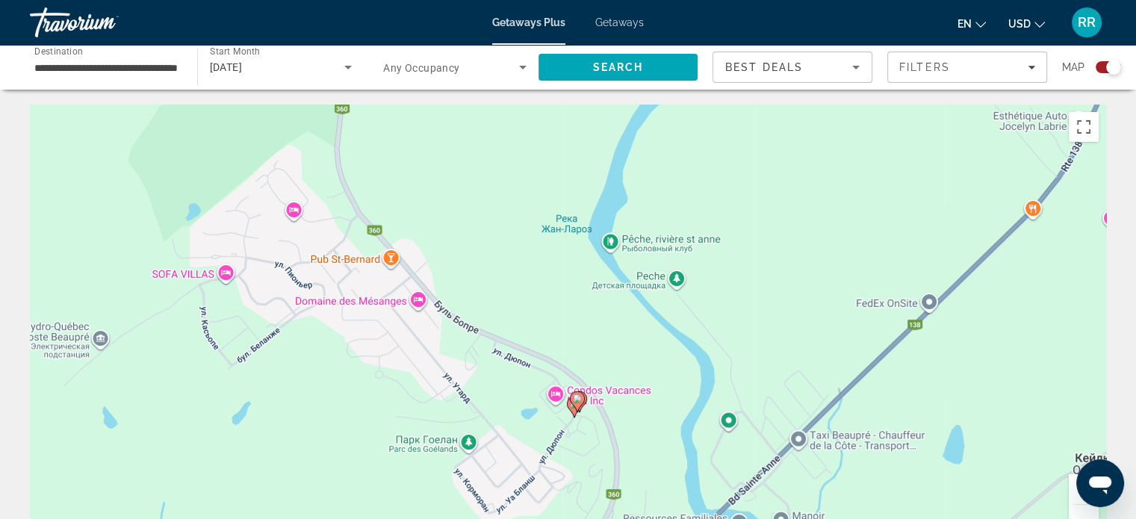
drag, startPoint x: 634, startPoint y: 447, endPoint x: 607, endPoint y: 346, distance: 105.0
click at [607, 346] on div "Чтобы активировать перетаскивание с помощью клавиатуры, нажмите Alt + Ввод. Пос…" at bounding box center [568, 329] width 1076 height 448
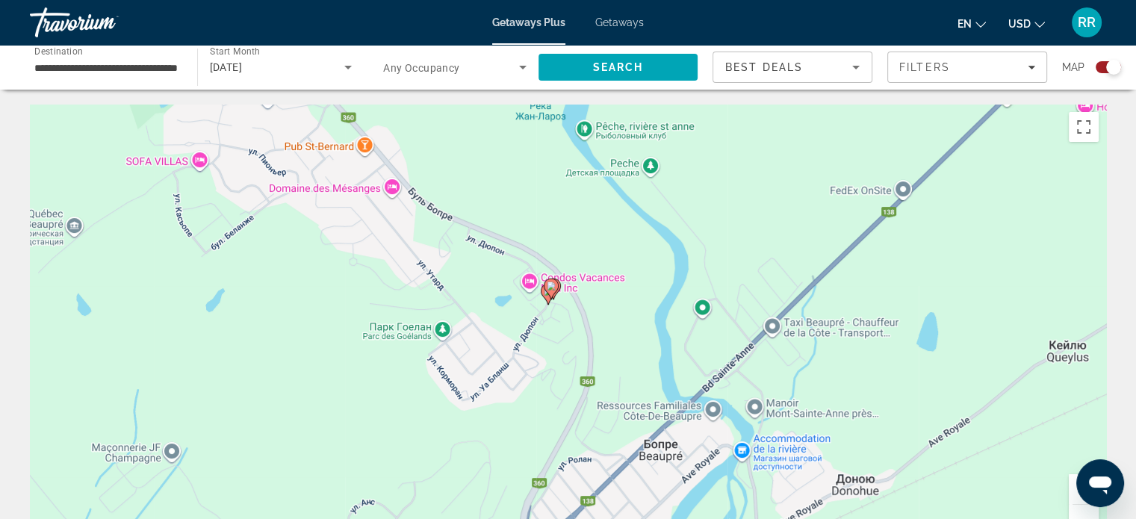
click at [548, 284] on image "Main content" at bounding box center [551, 285] width 9 height 9
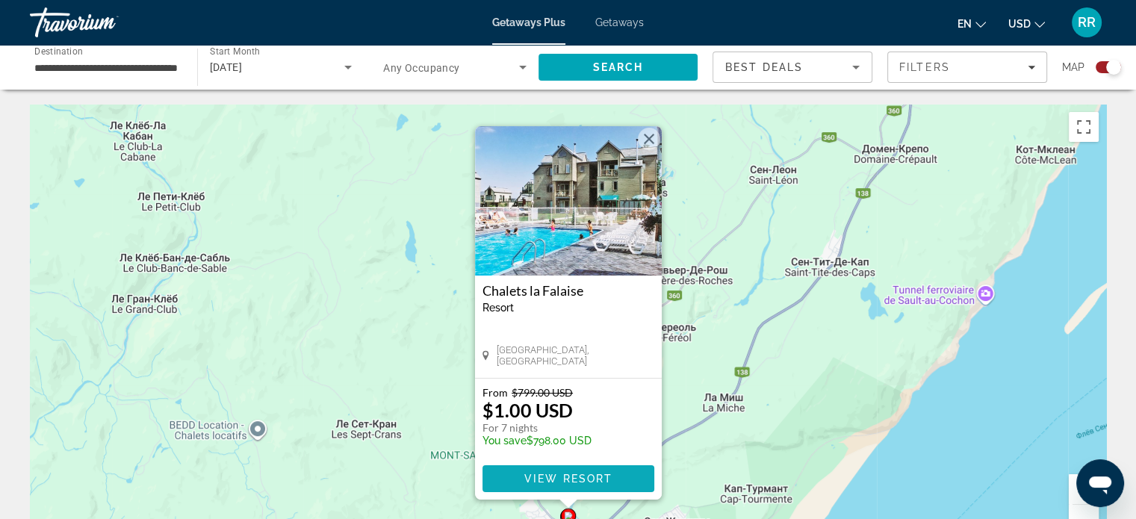
click at [585, 473] on span "View Resort" at bounding box center [567, 479] width 88 height 12
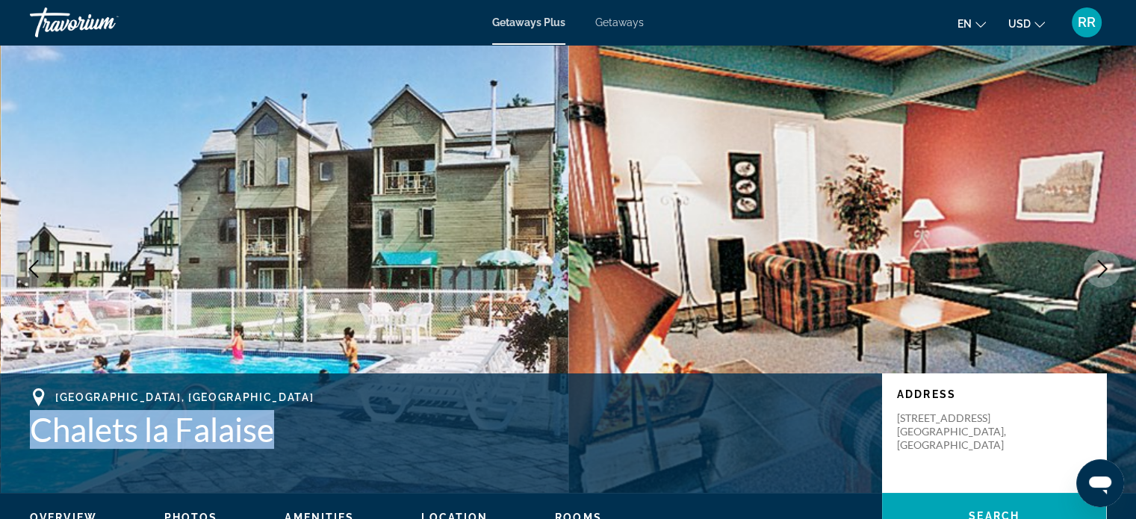
drag, startPoint x: 28, startPoint y: 426, endPoint x: 272, endPoint y: 432, distance: 243.5
click at [272, 432] on div "[GEOGRAPHIC_DATA], [GEOGRAPHIC_DATA] Chalets la Falaise Address [STREET_ADDRESS…" at bounding box center [568, 433] width 1136 height 90
copy h1 "Chalets la Falaise"
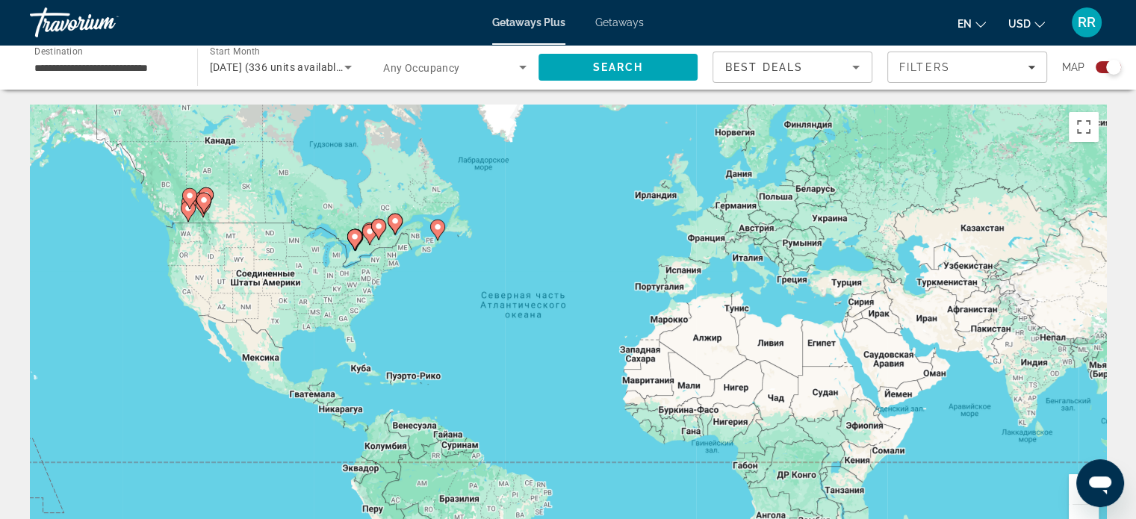
click at [397, 227] on icon "Main content" at bounding box center [394, 223] width 13 height 19
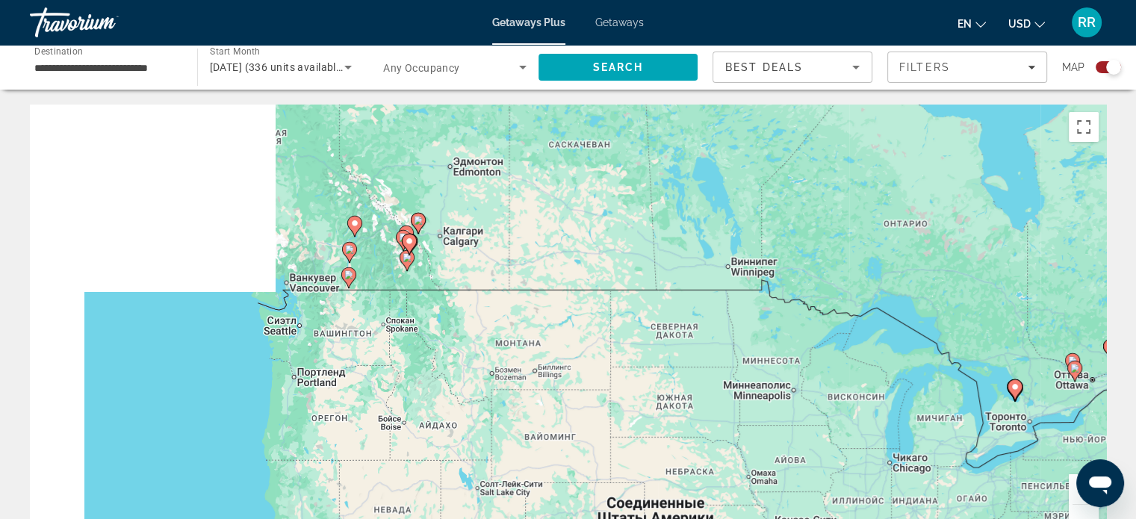
drag, startPoint x: 269, startPoint y: 251, endPoint x: 877, endPoint y: 262, distance: 607.9
click at [880, 262] on div "Чтобы активировать перетаскивание с помощью клавиатуры, нажмите Alt + Ввод. Пос…" at bounding box center [568, 329] width 1076 height 448
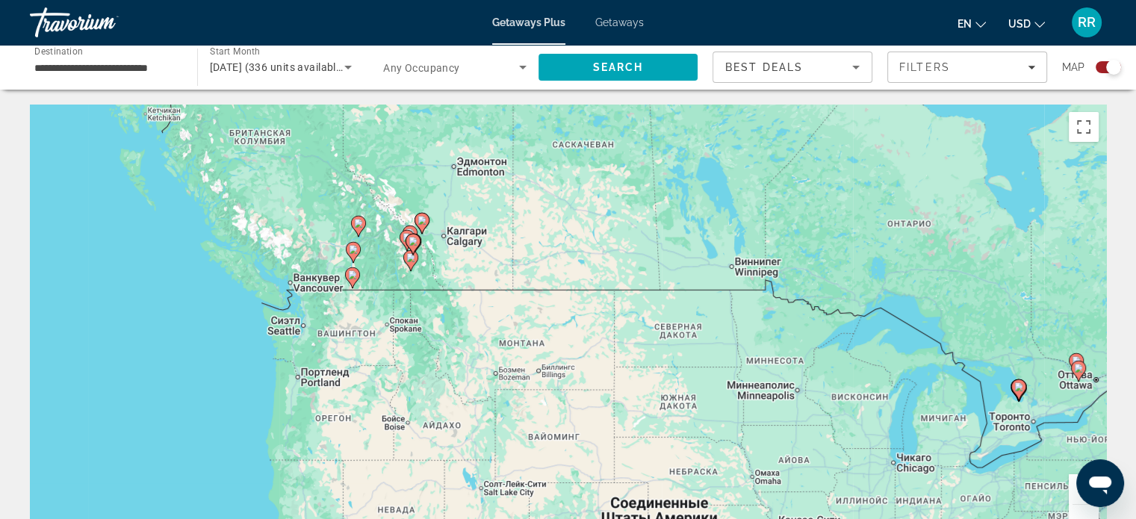
click at [359, 225] on image "Main content" at bounding box center [358, 223] width 9 height 9
type input "**********"
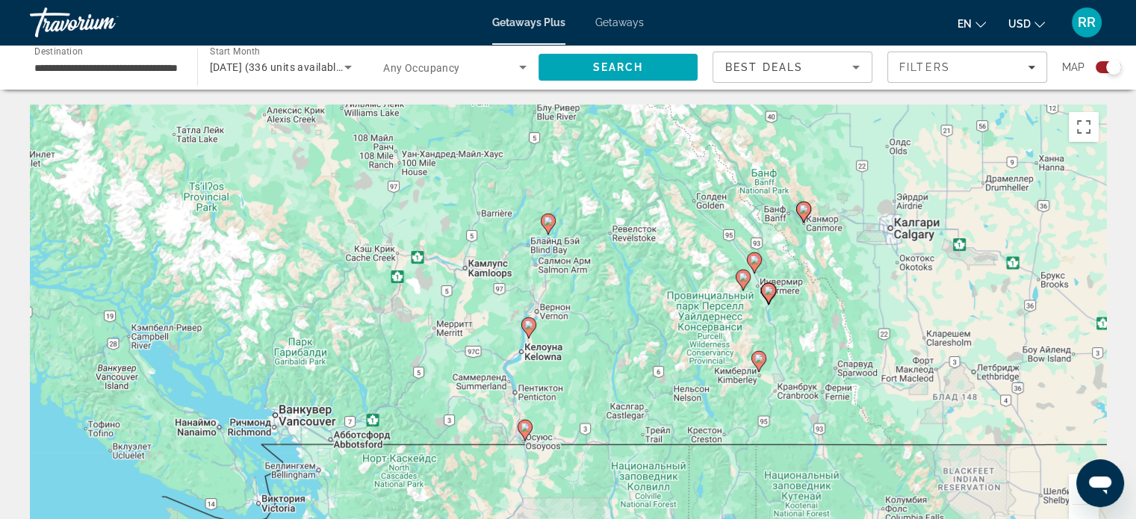
drag, startPoint x: 647, startPoint y: 376, endPoint x: 623, endPoint y: 259, distance: 118.9
click at [623, 259] on div "Чтобы активировать перетаскивание с помощью клавиатуры, нажмите Alt + Ввод. Пос…" at bounding box center [568, 329] width 1076 height 448
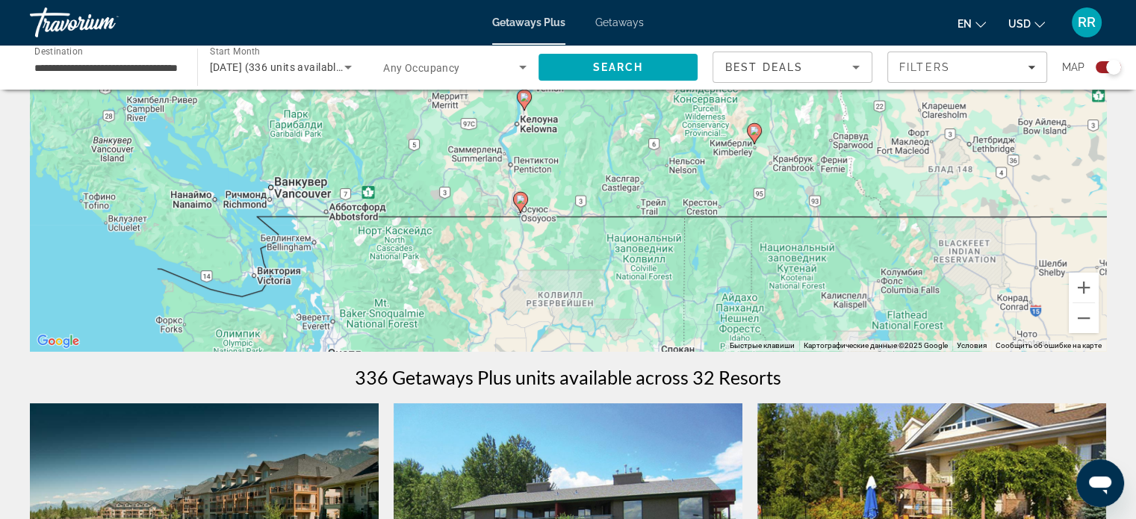
scroll to position [75, 0]
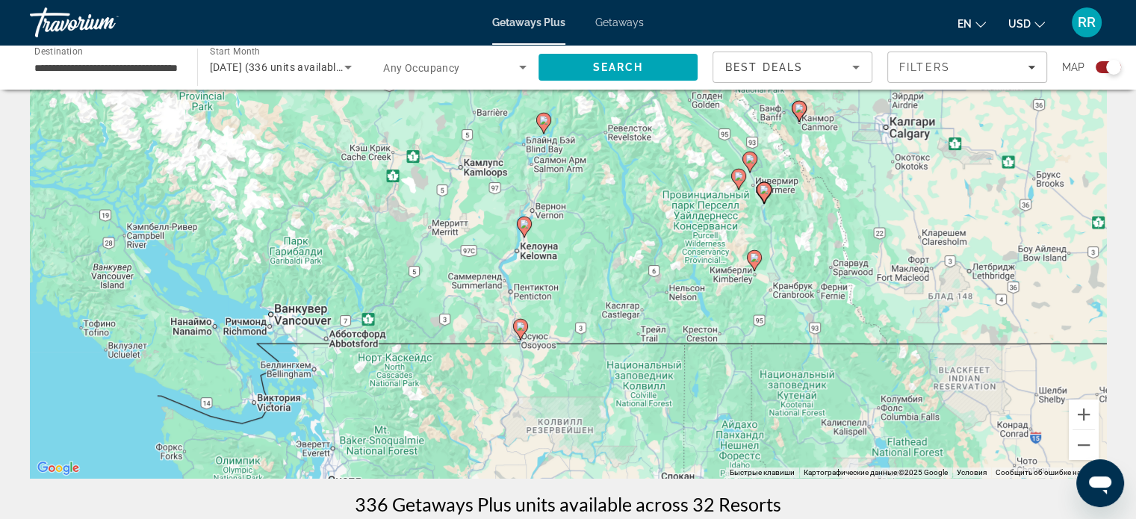
drag, startPoint x: 887, startPoint y: 340, endPoint x: 473, endPoint y: 322, distance: 414.0
click at [473, 322] on div "Чтобы активировать перетаскивание с помощью клавиатуры, нажмите Alt + Ввод. Пос…" at bounding box center [568, 254] width 1076 height 448
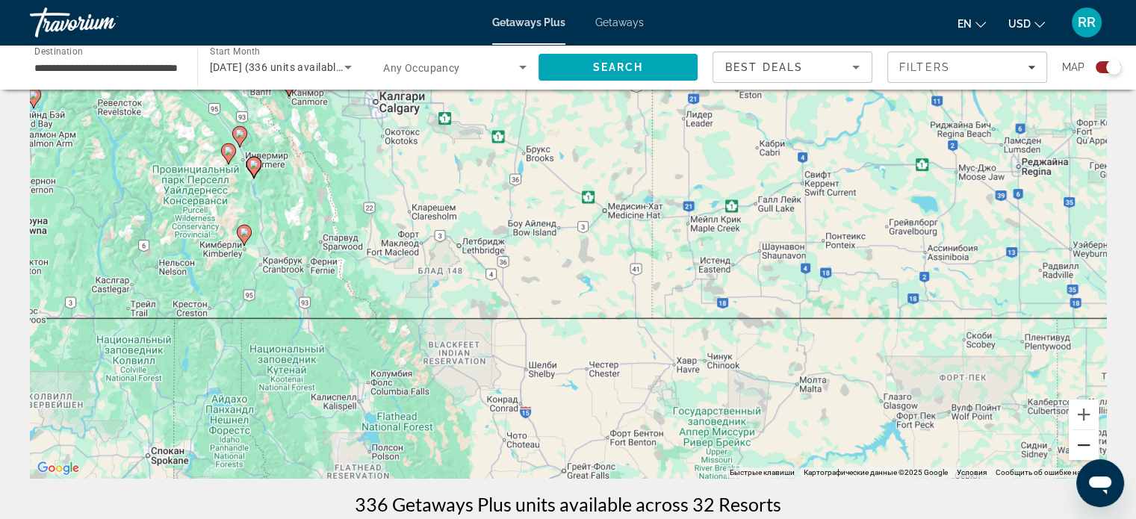
click at [1077, 443] on button "Уменьшить" at bounding box center [1083, 445] width 30 height 30
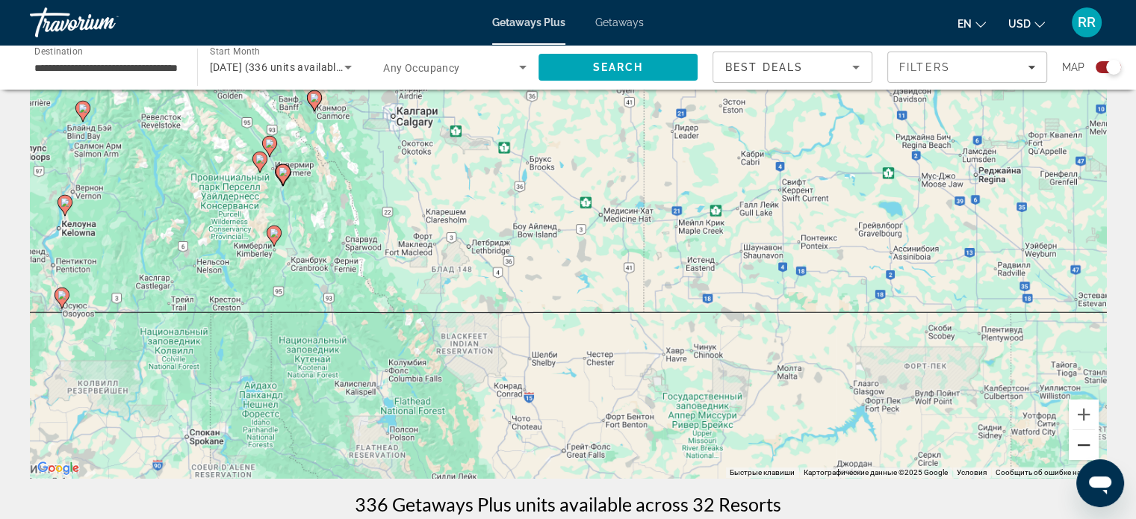
click at [1077, 443] on button "Уменьшить" at bounding box center [1083, 445] width 30 height 30
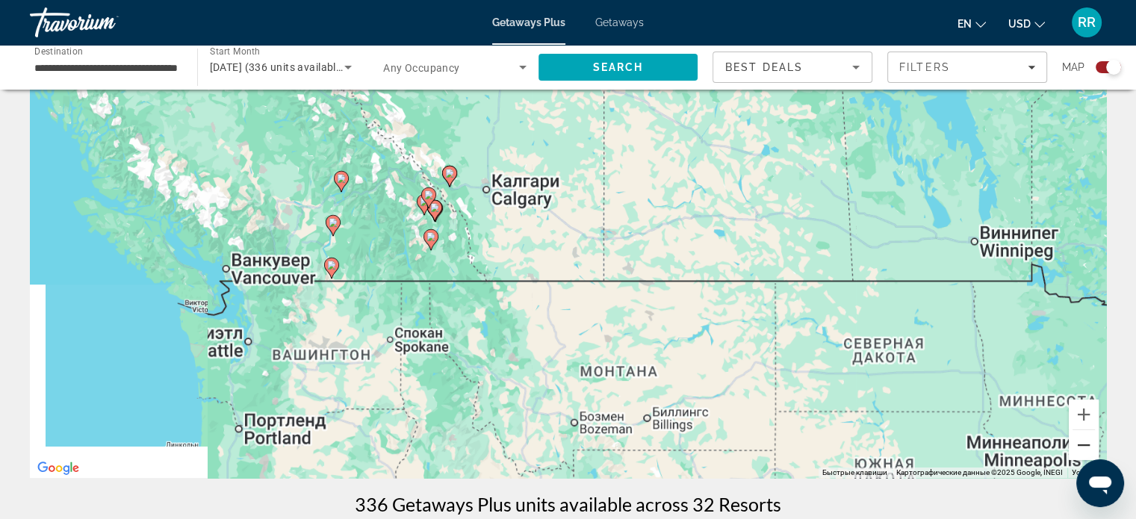
click at [1077, 443] on button "Уменьшить" at bounding box center [1083, 445] width 30 height 30
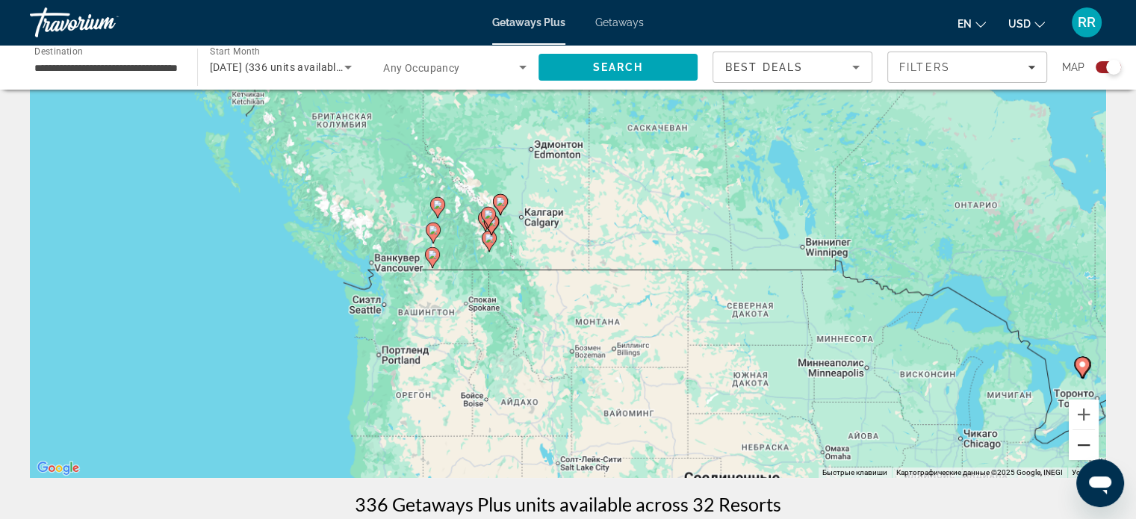
click at [1077, 443] on button "Уменьшить" at bounding box center [1083, 445] width 30 height 30
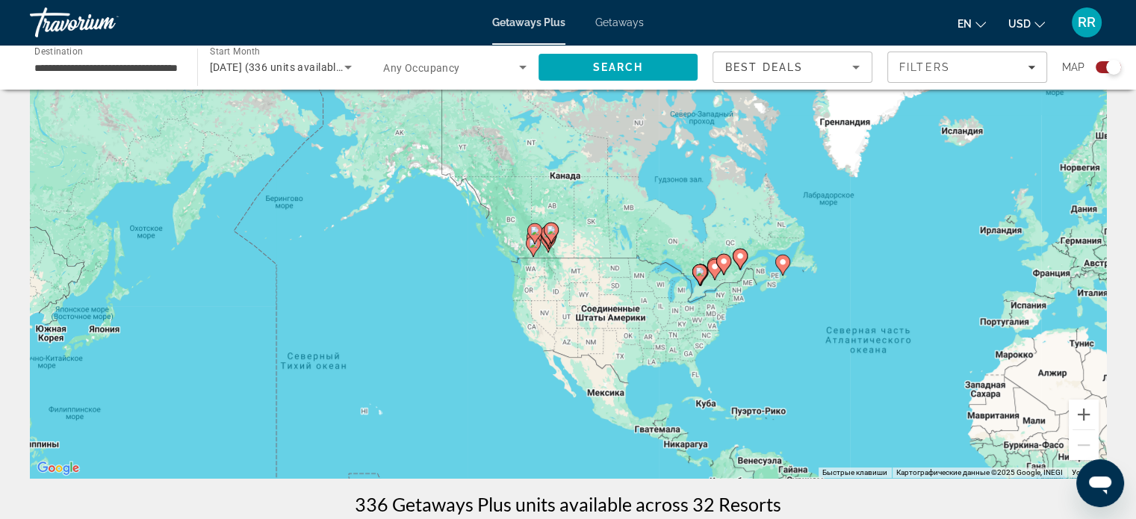
click at [743, 260] on g "Main content" at bounding box center [739, 259] width 15 height 21
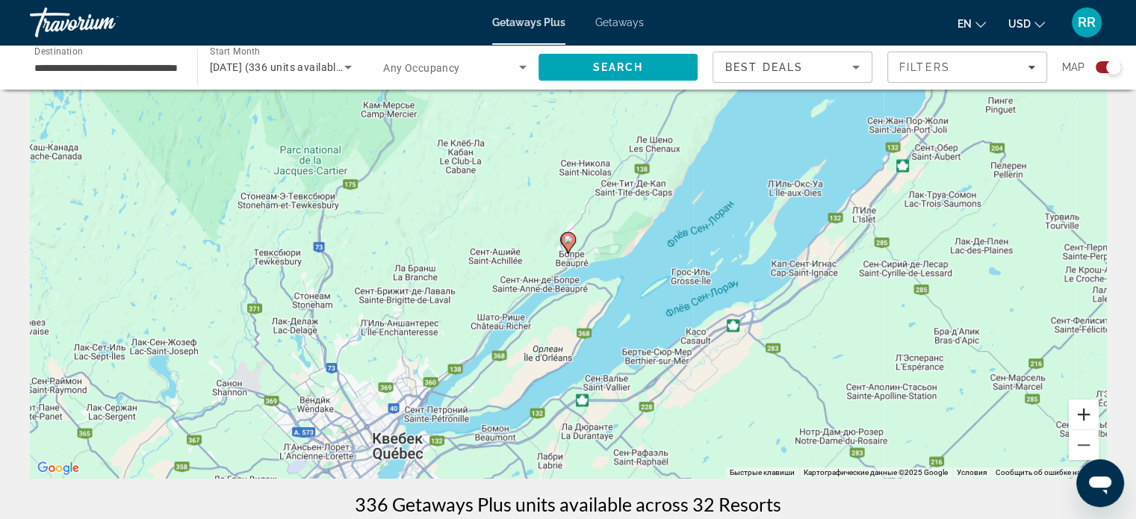
click at [1083, 409] on button "Увеличить" at bounding box center [1083, 414] width 30 height 30
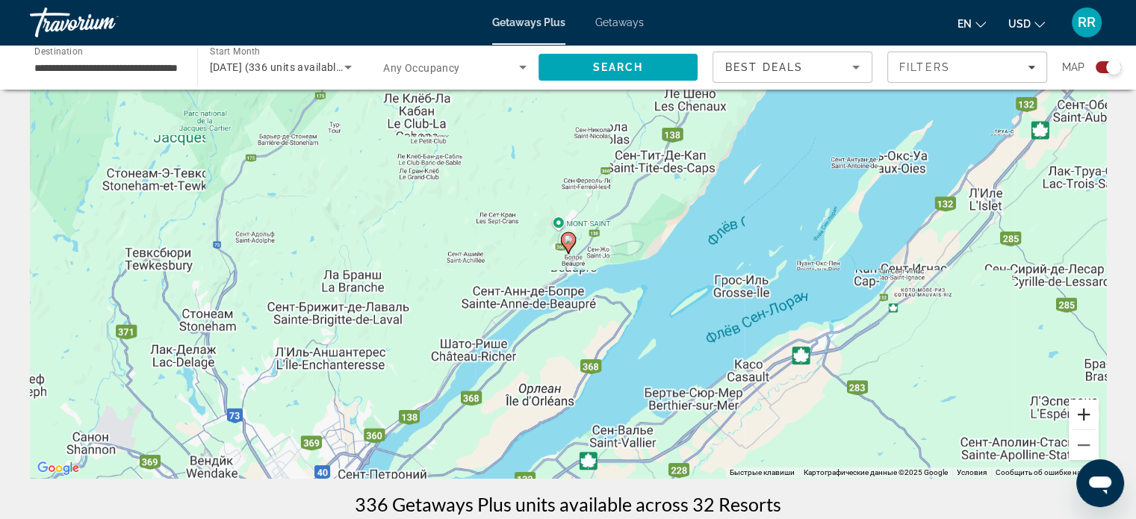
click at [1083, 409] on button "Увеличить" at bounding box center [1083, 414] width 30 height 30
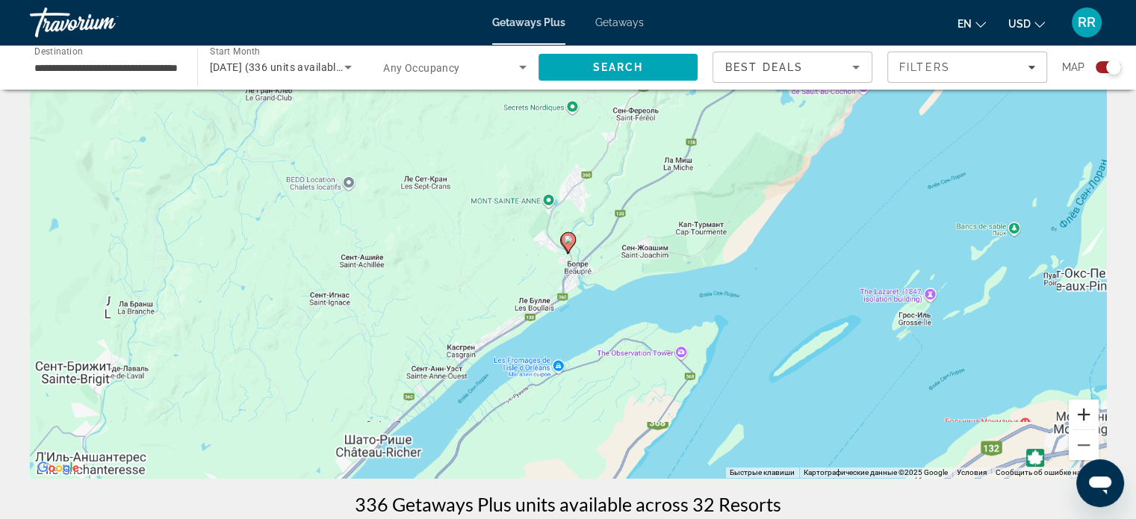
click at [1083, 409] on button "Увеличить" at bounding box center [1083, 414] width 30 height 30
click at [1084, 409] on button "Увеличить" at bounding box center [1083, 414] width 30 height 30
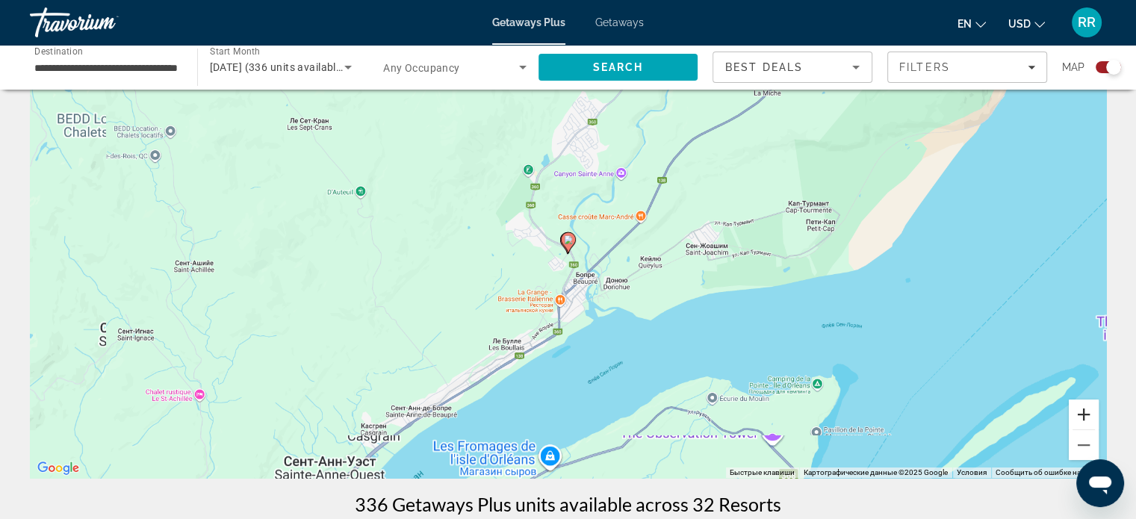
click at [1084, 409] on button "Увеличить" at bounding box center [1083, 414] width 30 height 30
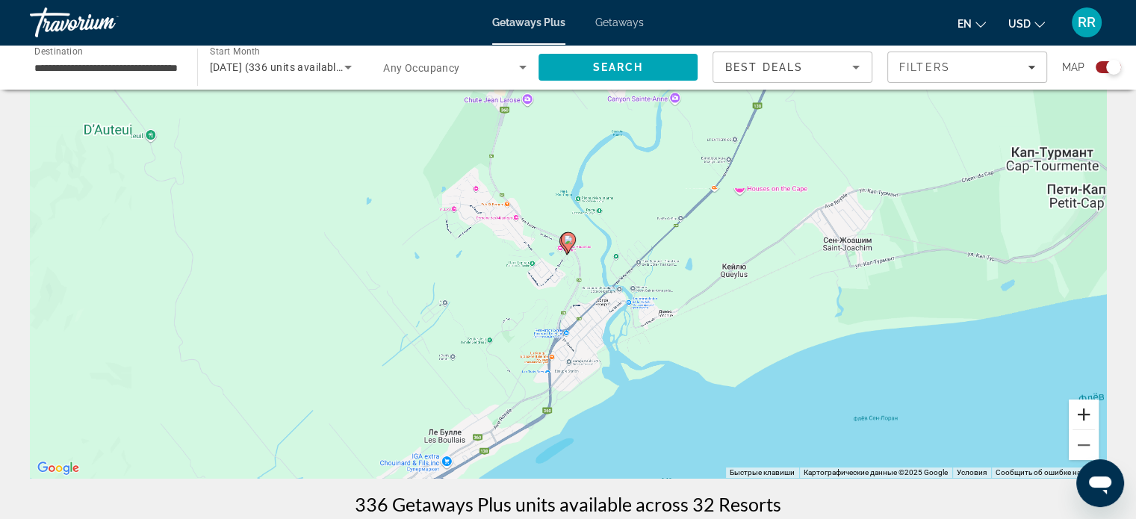
click at [1084, 409] on button "Увеличить" at bounding box center [1083, 414] width 30 height 30
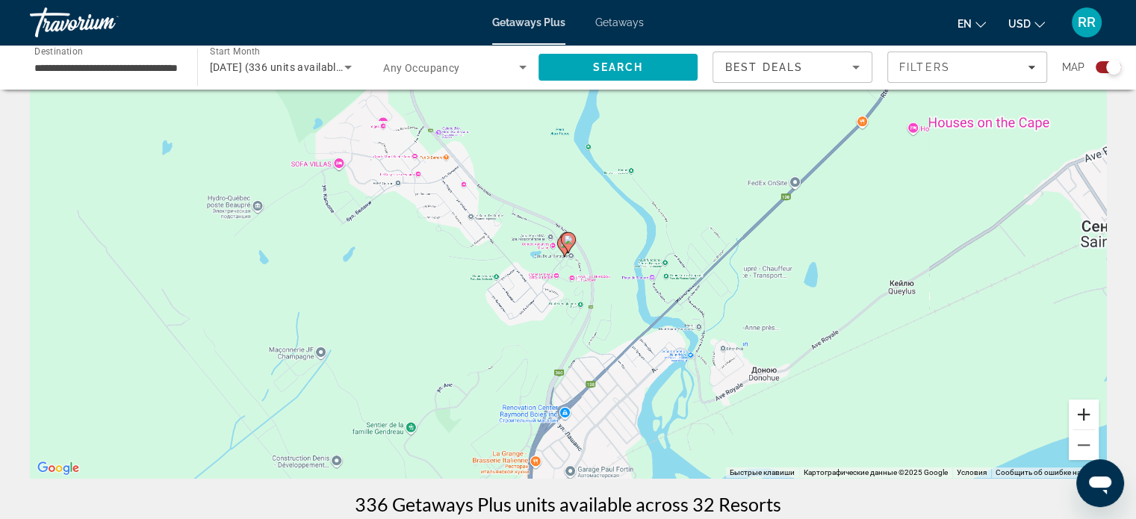
click at [1084, 409] on button "Увеличить" at bounding box center [1083, 414] width 30 height 30
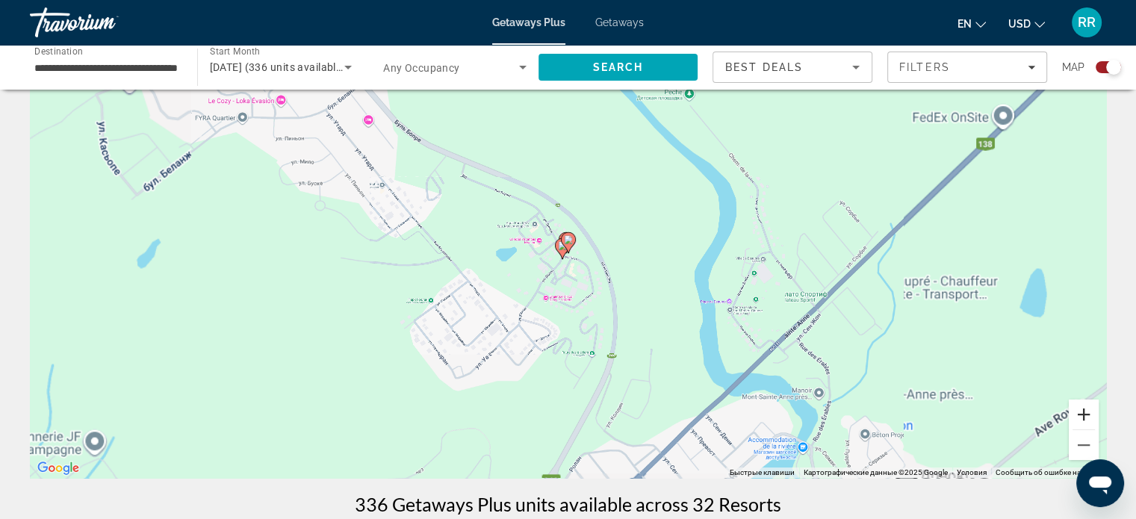
click at [1084, 409] on button "Увеличить" at bounding box center [1083, 414] width 30 height 30
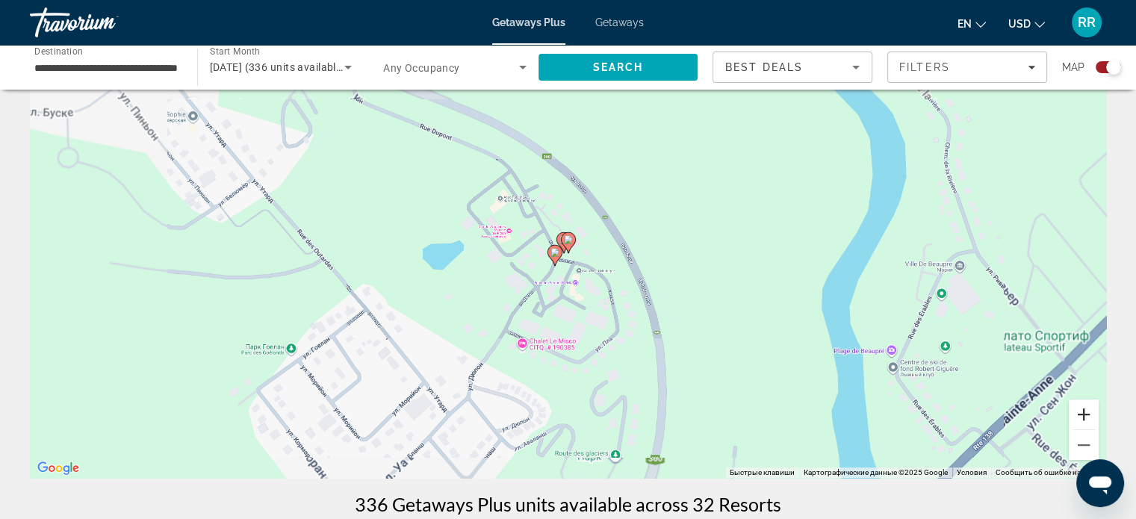
click at [1084, 409] on button "Увеличить" at bounding box center [1083, 414] width 30 height 30
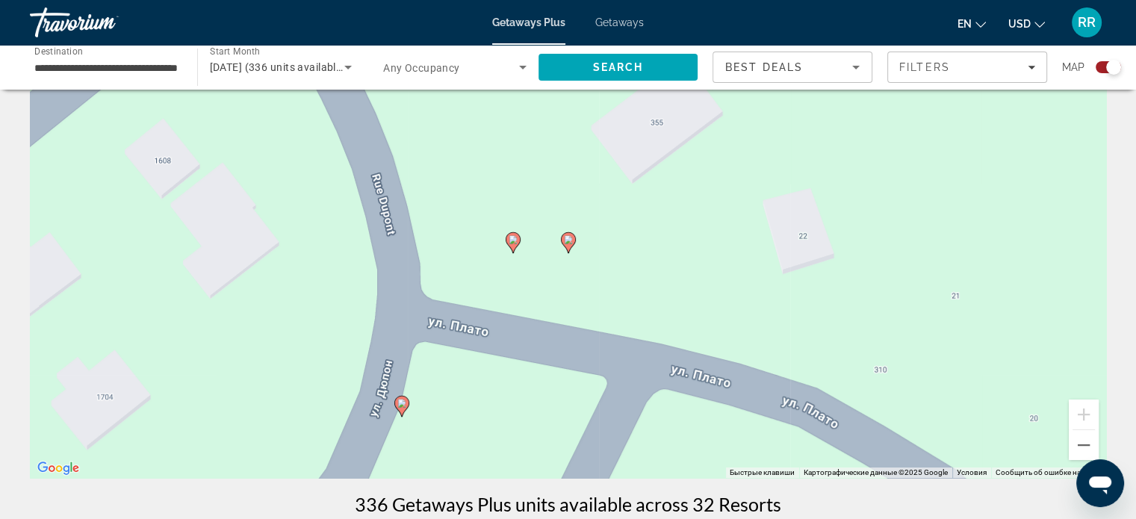
click at [403, 396] on icon "Main content" at bounding box center [400, 405] width 13 height 19
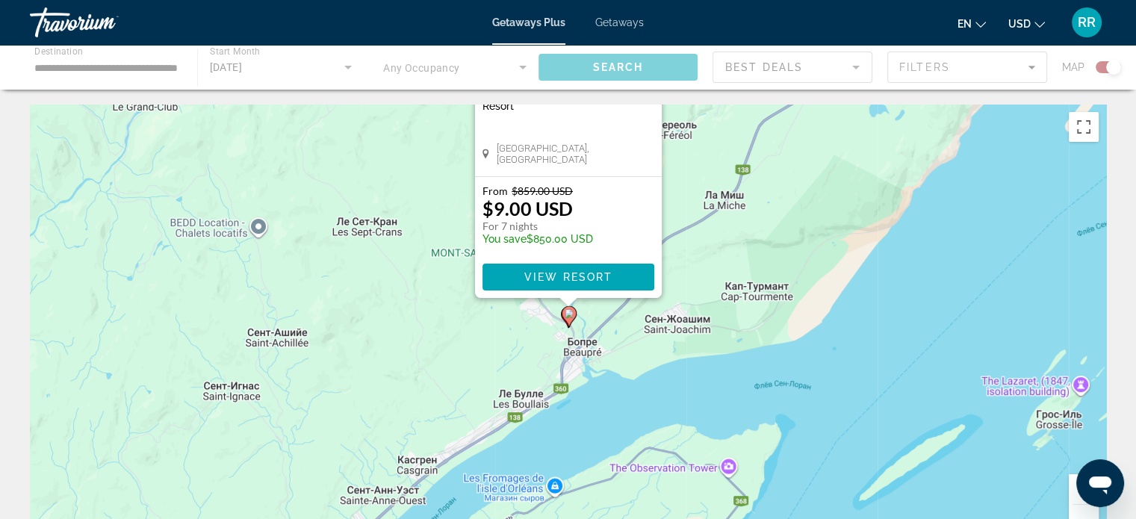
scroll to position [0, 0]
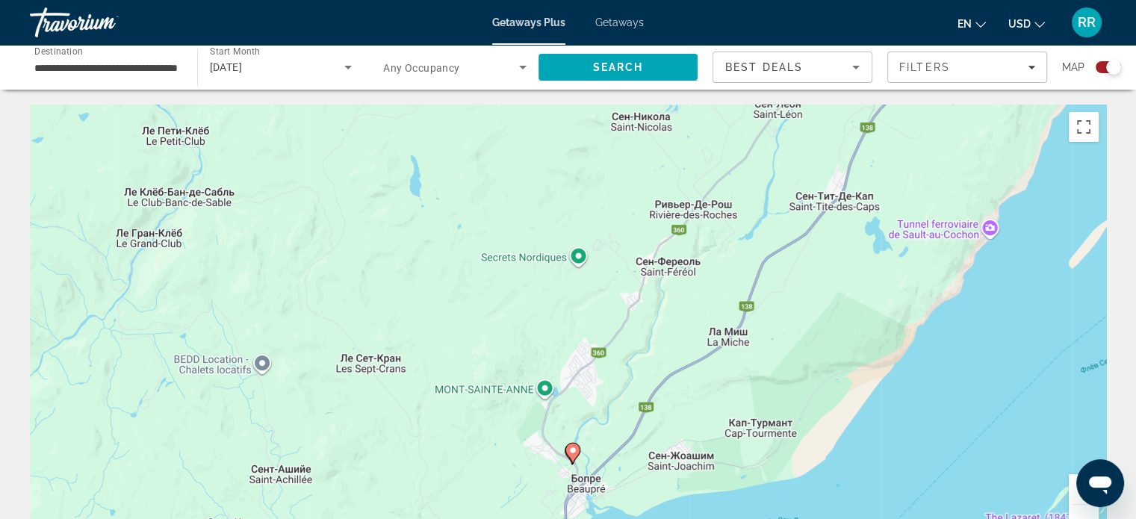
drag, startPoint x: 634, startPoint y: 399, endPoint x: 669, endPoint y: 178, distance: 223.8
click at [669, 178] on div "Чтобы активировать перетаскивание с помощью клавиатуры, нажмите Alt + Ввод. Пос…" at bounding box center [568, 329] width 1076 height 448
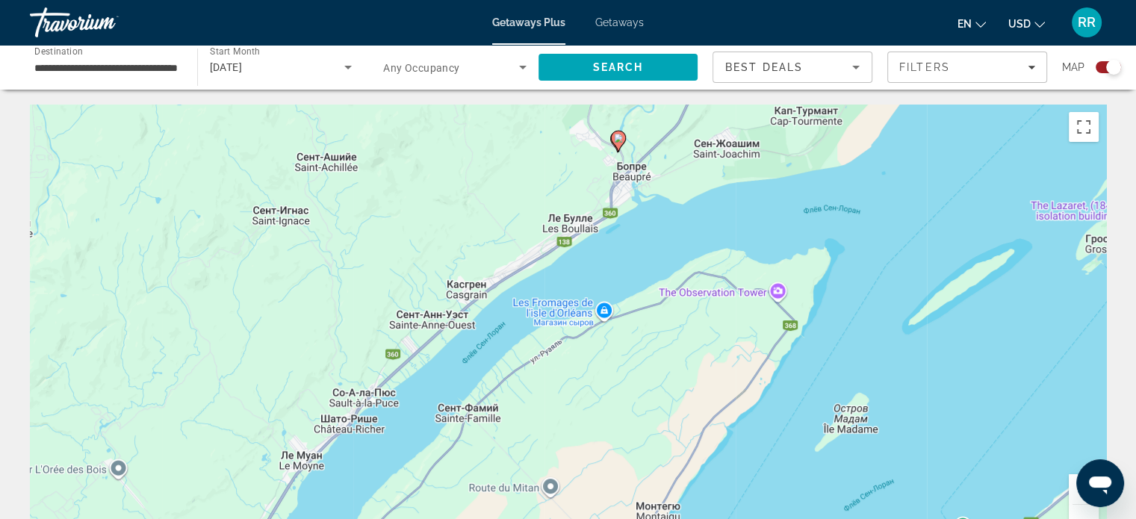
drag, startPoint x: 647, startPoint y: 347, endPoint x: 653, endPoint y: 222, distance: 124.9
click at [653, 222] on div "Чтобы активировать перетаскивание с помощью клавиатуры, нажмите Alt + Ввод. Пос…" at bounding box center [568, 329] width 1076 height 448
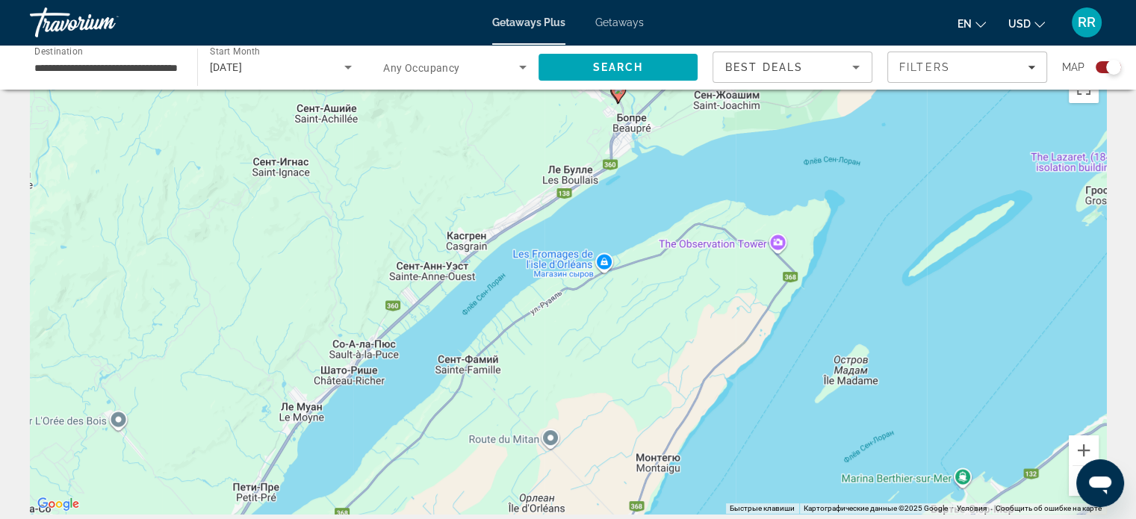
scroll to position [75, 0]
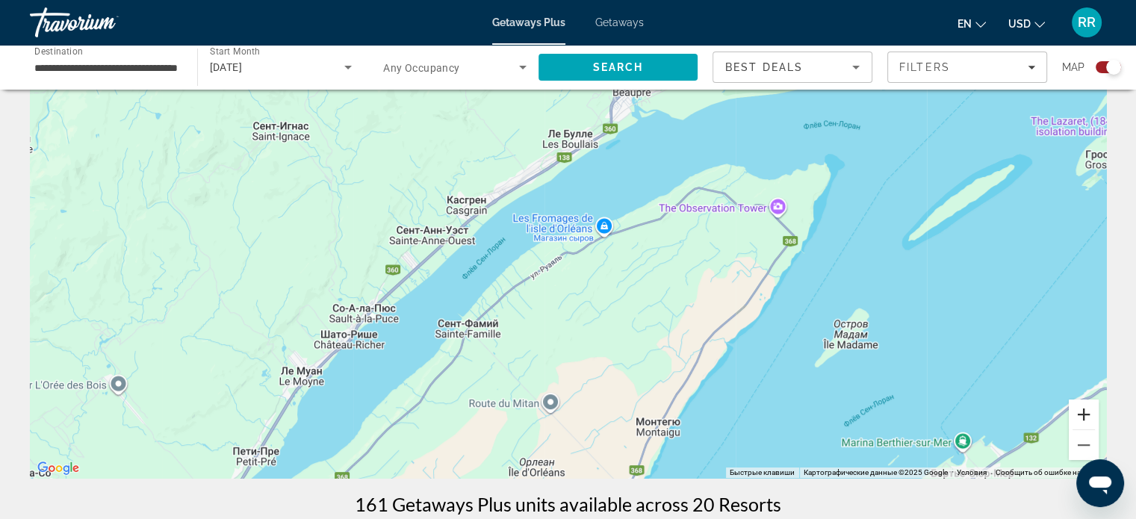
click at [1081, 411] on button "Увеличить" at bounding box center [1083, 414] width 30 height 30
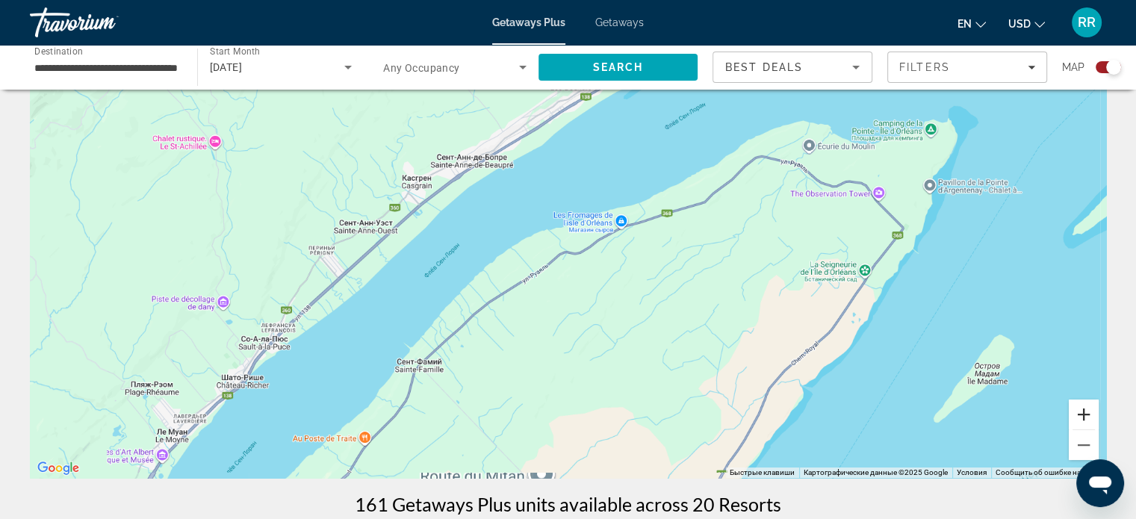
click at [1081, 411] on button "Увеличить" at bounding box center [1083, 414] width 30 height 30
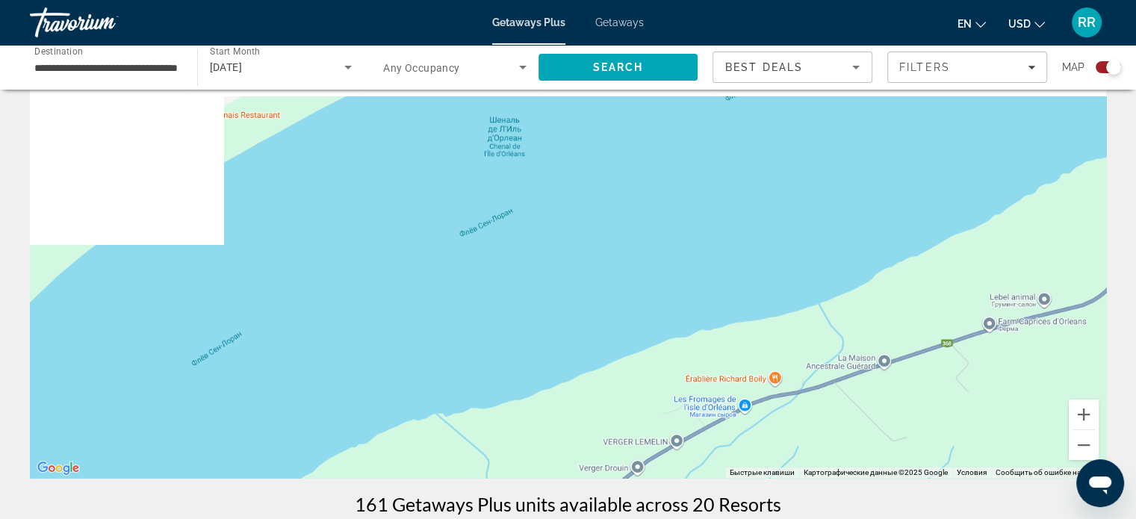
drag, startPoint x: 718, startPoint y: 204, endPoint x: 662, endPoint y: 506, distance: 307.4
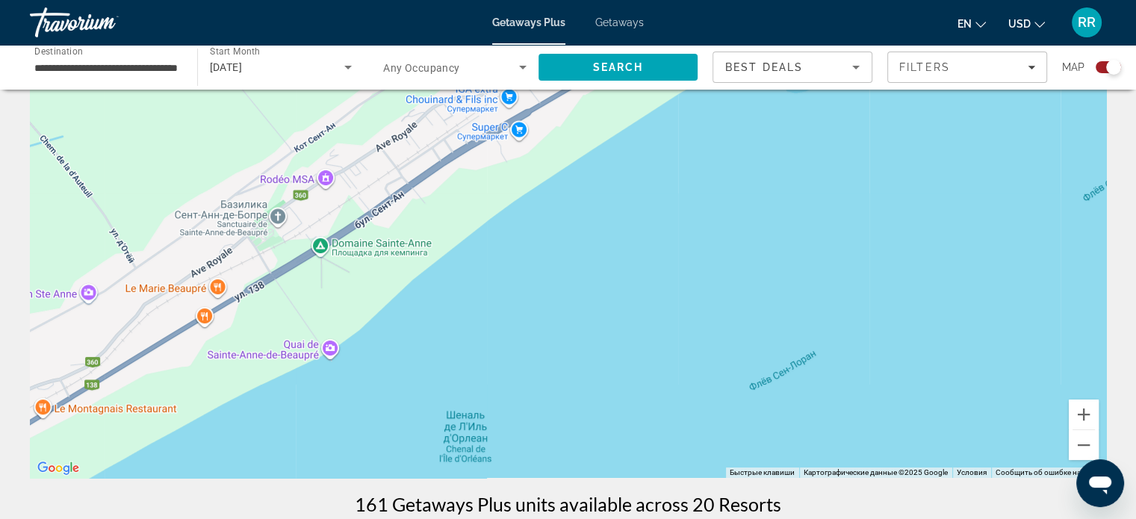
drag, startPoint x: 652, startPoint y: 301, endPoint x: 673, endPoint y: 454, distance: 154.6
click at [673, 453] on div "Main content" at bounding box center [568, 254] width 1076 height 448
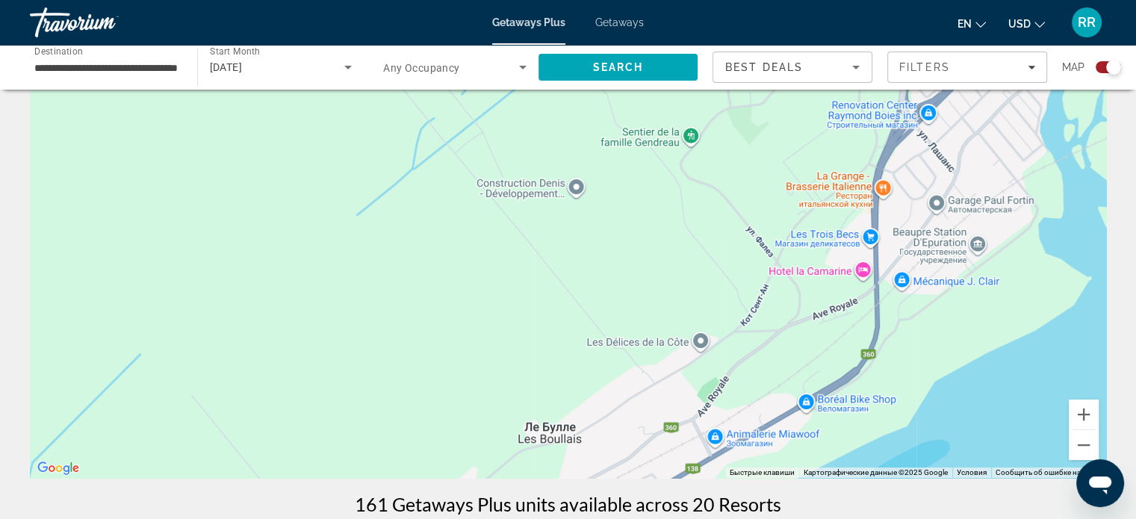
drag, startPoint x: 636, startPoint y: 383, endPoint x: 621, endPoint y: 432, distance: 51.5
click at [630, 425] on div "Main content" at bounding box center [568, 254] width 1076 height 448
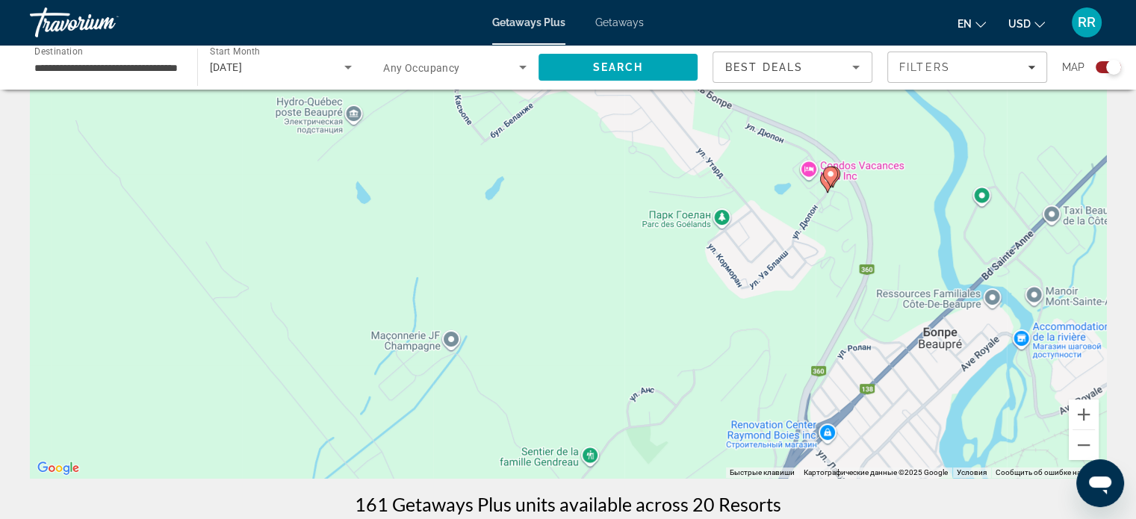
drag, startPoint x: 759, startPoint y: 273, endPoint x: 656, endPoint y: 451, distance: 205.0
click at [666, 443] on div "Чтобы активировать перетаскивание с помощью клавиатуры, нажмите Alt + Ввод. Пос…" at bounding box center [568, 254] width 1076 height 448
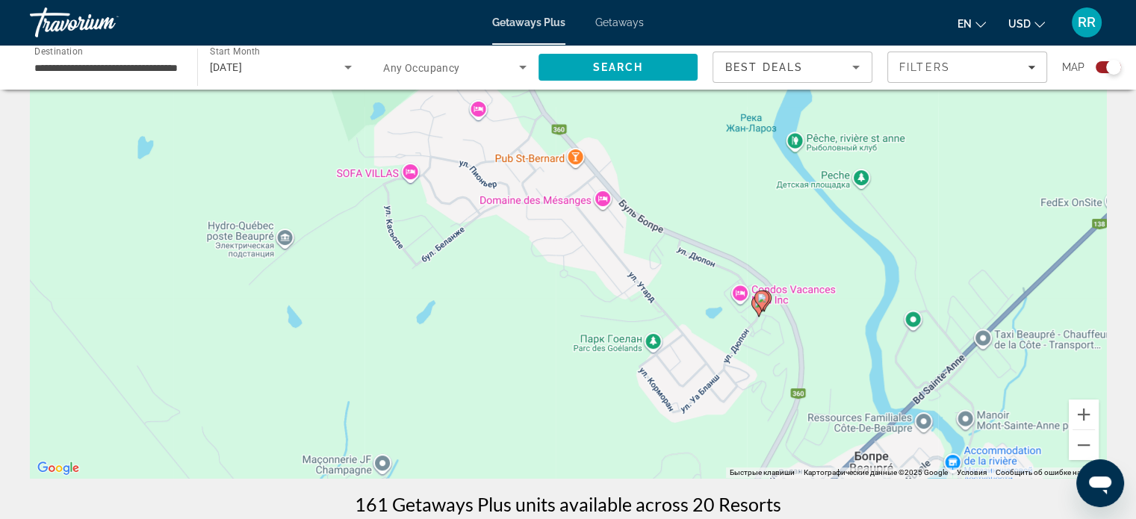
click at [765, 295] on image "Main content" at bounding box center [761, 297] width 9 height 9
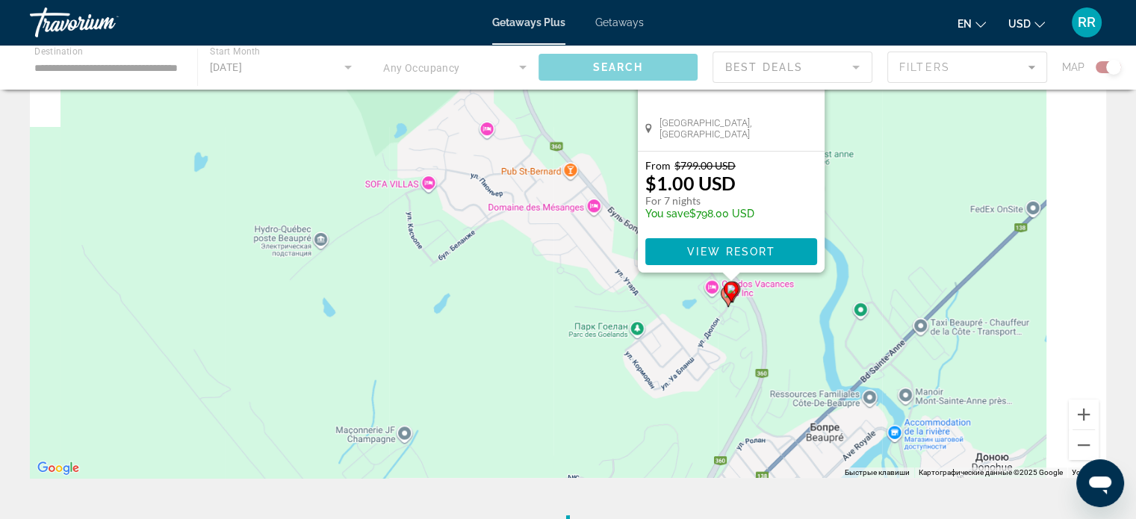
scroll to position [0, 0]
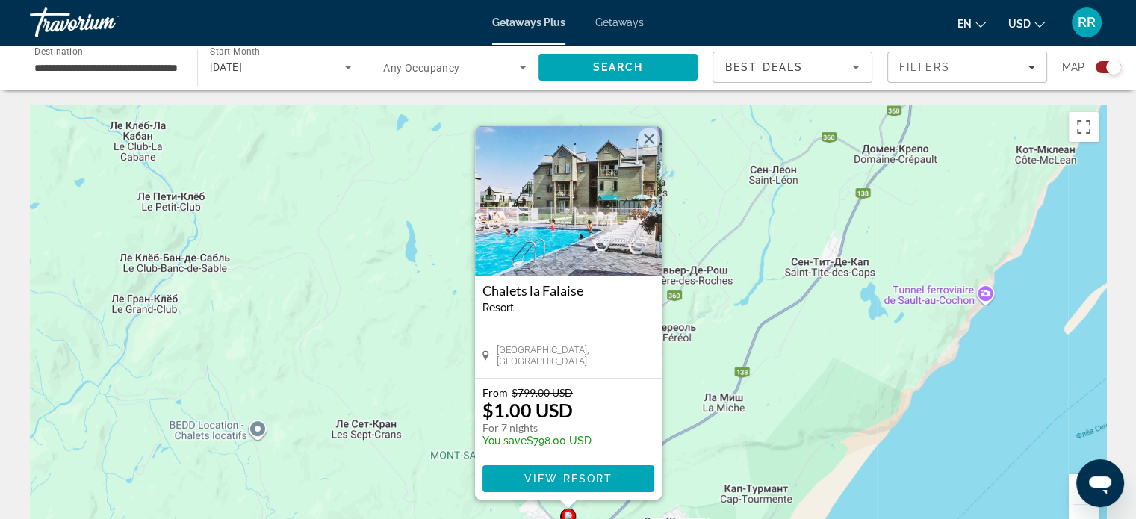
drag, startPoint x: 717, startPoint y: 373, endPoint x: 721, endPoint y: 364, distance: 9.4
click at [721, 364] on div "Чтобы активировать перетаскивание с помощью клавиатуры, нажмите Alt + Ввод. Пос…" at bounding box center [568, 329] width 1076 height 448
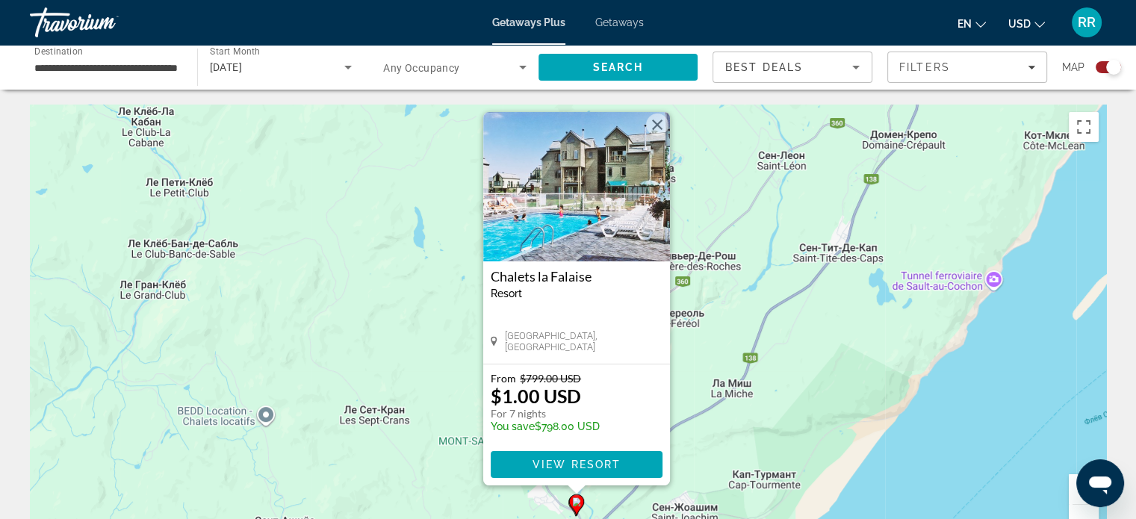
click at [720, 367] on div "Чтобы активировать перетаскивание с помощью клавиатуры, нажмите Alt + Ввод. Пос…" at bounding box center [568, 329] width 1076 height 448
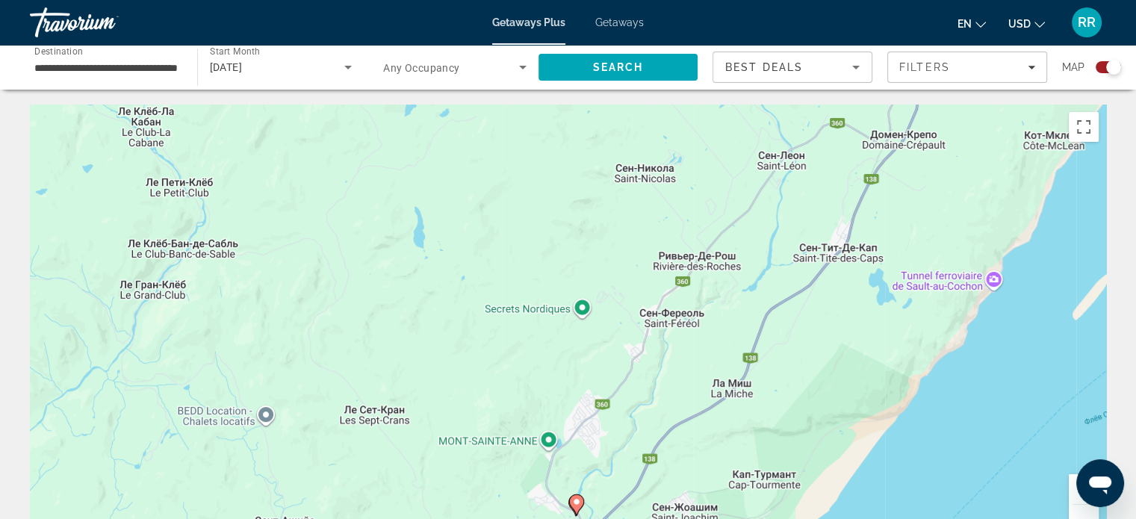
click at [1071, 485] on button "Увеличить" at bounding box center [1083, 489] width 30 height 30
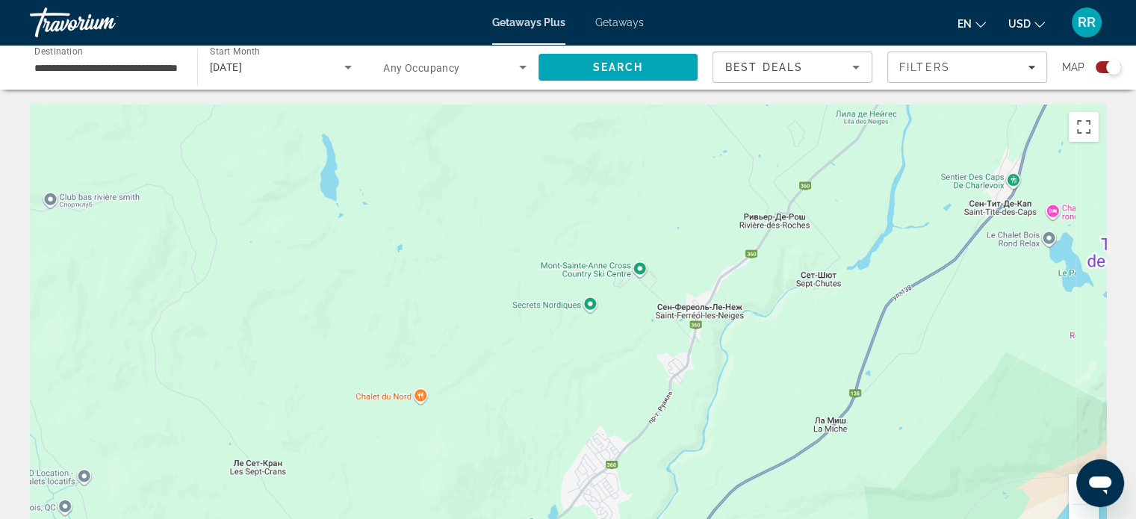
click at [1071, 485] on button "Увеличить" at bounding box center [1083, 489] width 30 height 30
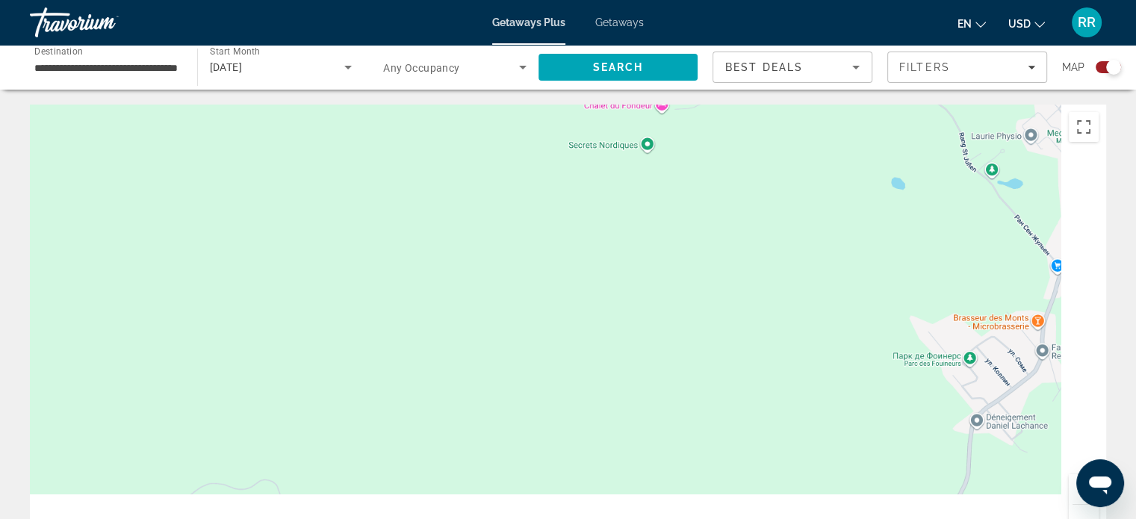
drag, startPoint x: 649, startPoint y: 494, endPoint x: 638, endPoint y: 292, distance: 201.9
click at [640, 294] on div "Main content" at bounding box center [568, 329] width 1076 height 448
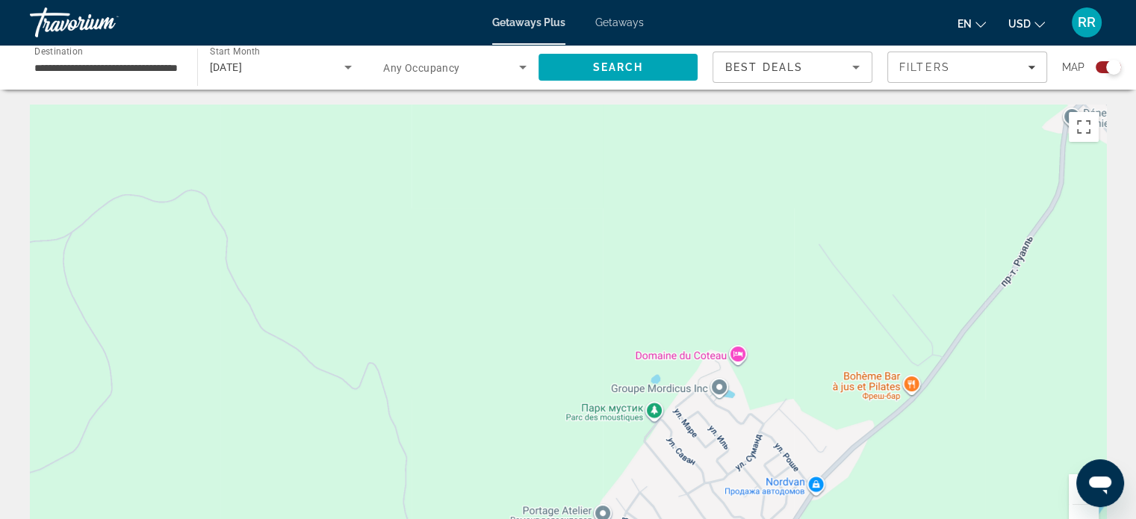
click at [621, 278] on div "Main content" at bounding box center [568, 329] width 1076 height 448
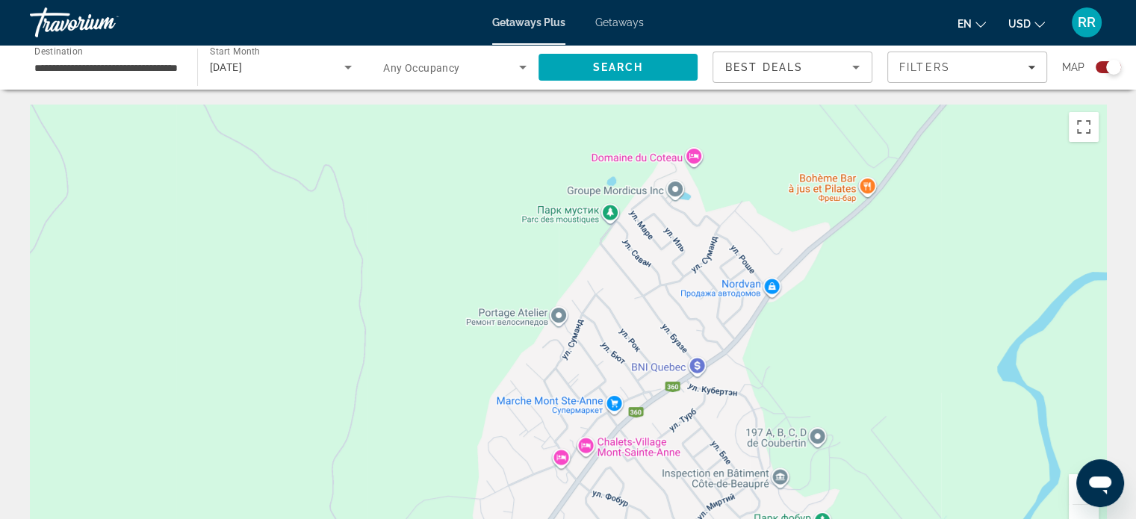
drag, startPoint x: 612, startPoint y: 291, endPoint x: 675, endPoint y: 249, distance: 75.4
click at [675, 249] on div "Main content" at bounding box center [568, 329] width 1076 height 448
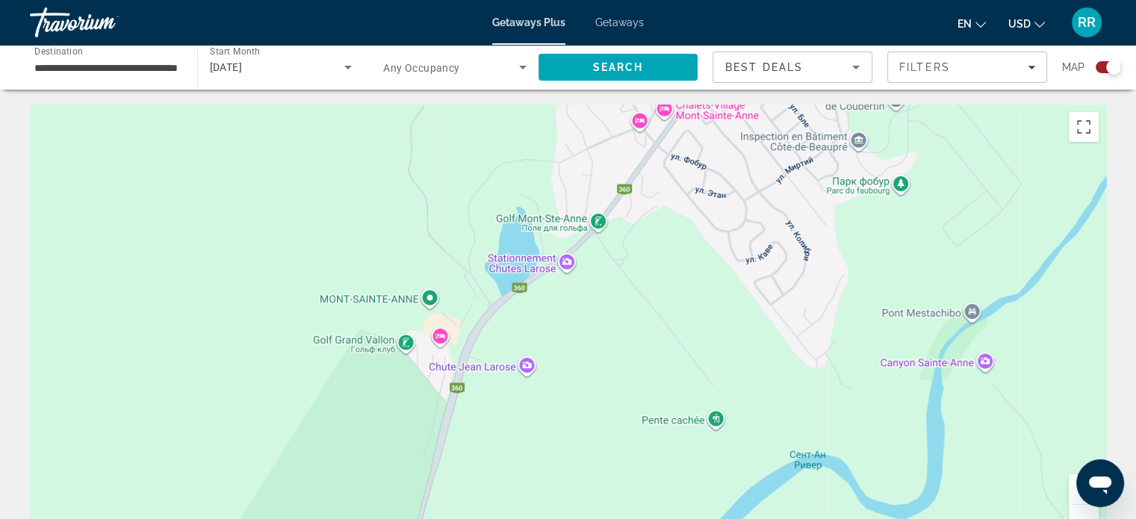
click at [1076, 511] on button "Уменьшить" at bounding box center [1083, 520] width 30 height 30
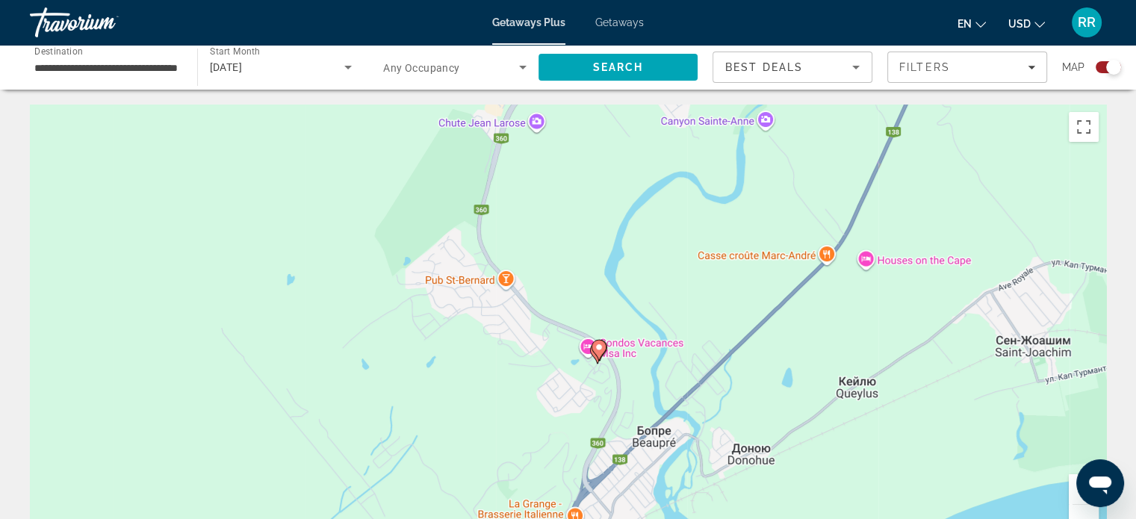
drag, startPoint x: 729, startPoint y: 317, endPoint x: 729, endPoint y: 239, distance: 77.7
click at [729, 239] on div "Чтобы активировать перетаскивание с помощью клавиатуры, нажмите Alt + Ввод. Пос…" at bounding box center [568, 329] width 1076 height 448
click at [1071, 482] on button "Увеличить" at bounding box center [1083, 489] width 30 height 30
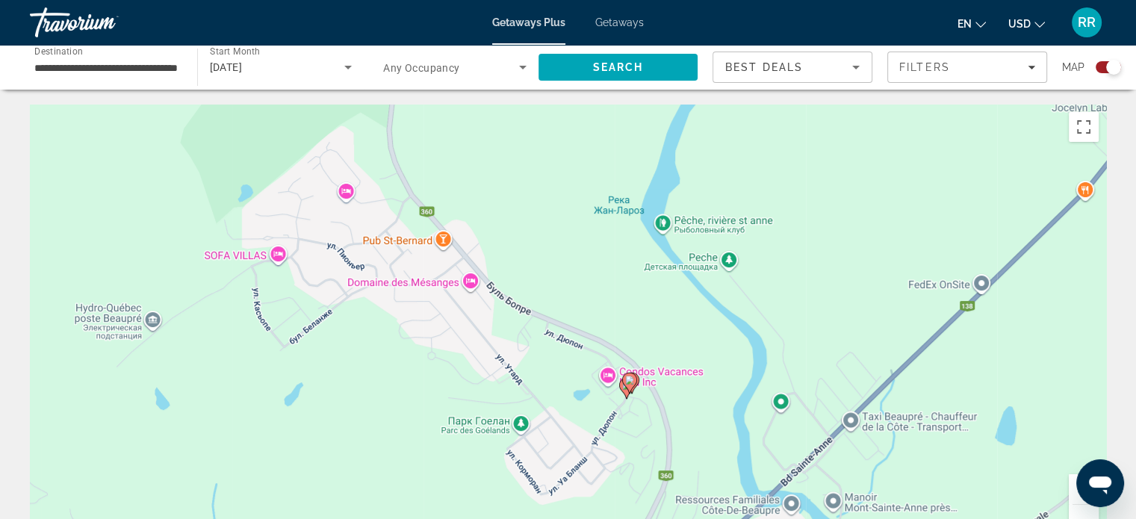
click at [1071, 482] on button "Увеличить" at bounding box center [1083, 489] width 30 height 30
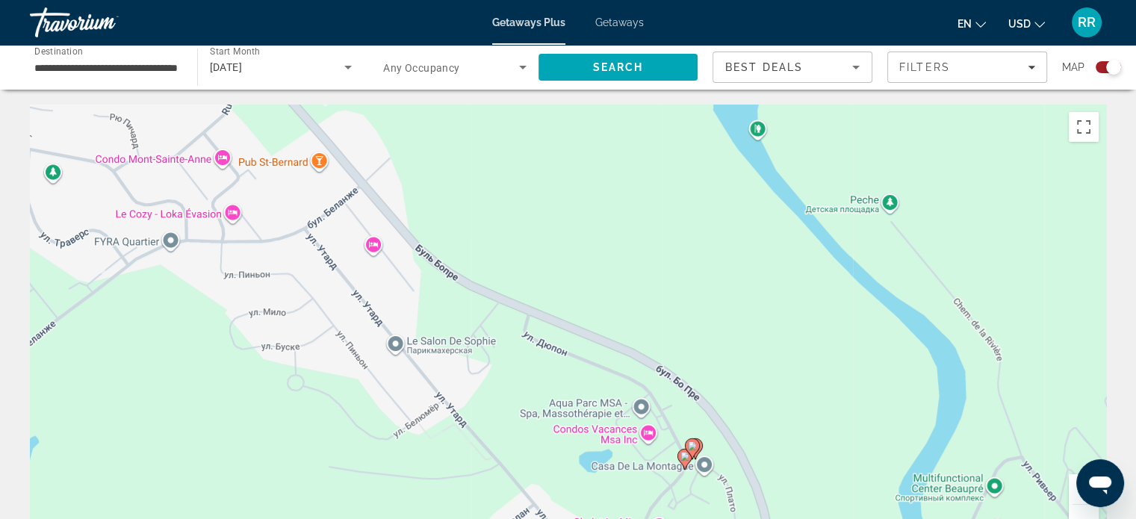
drag, startPoint x: 788, startPoint y: 446, endPoint x: 761, endPoint y: 294, distance: 154.1
click at [761, 294] on div "Чтобы активировать перетаскивание с помощью клавиатуры, нажмите Alt + Ввод. Пос…" at bounding box center [568, 329] width 1076 height 448
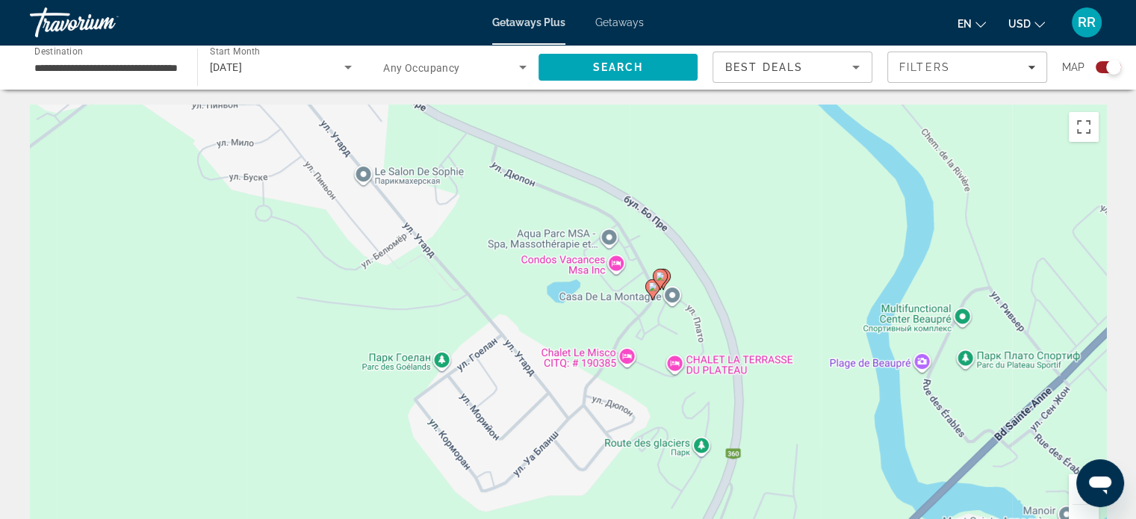
click at [1072, 480] on button "Увеличить" at bounding box center [1083, 489] width 30 height 30
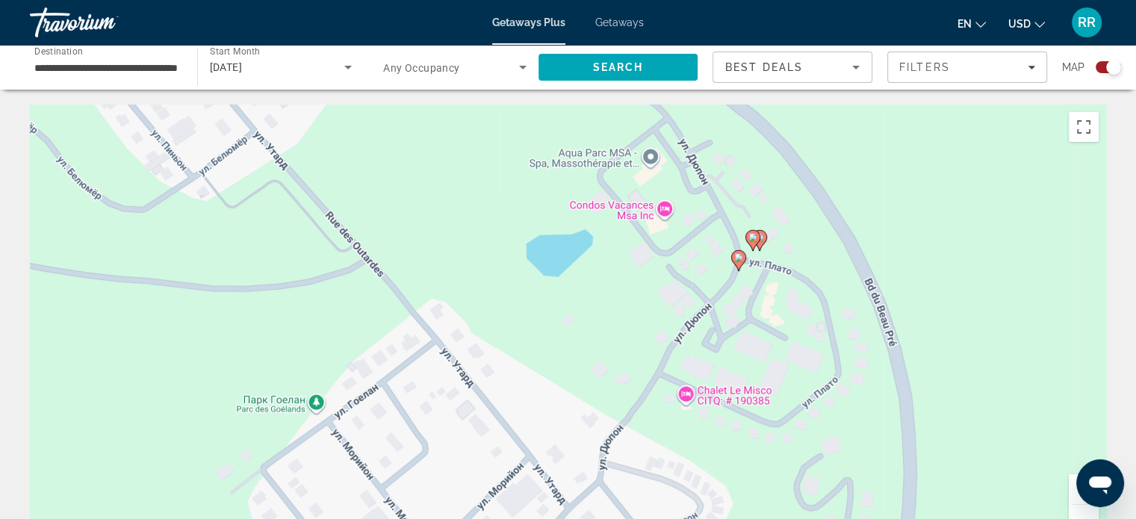
click at [763, 235] on image "Main content" at bounding box center [759, 237] width 9 height 9
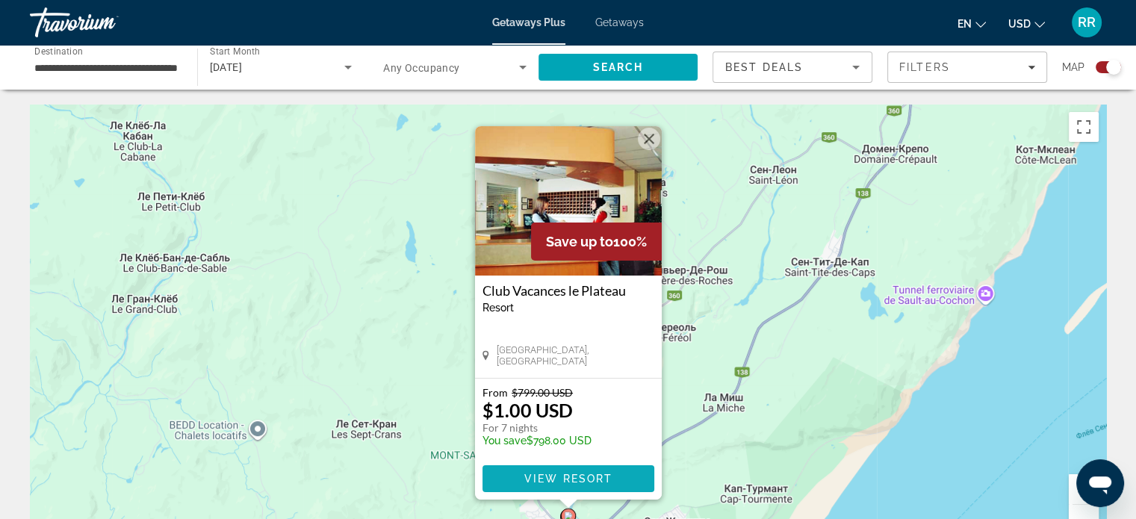
click at [577, 470] on span "Main content" at bounding box center [568, 479] width 172 height 36
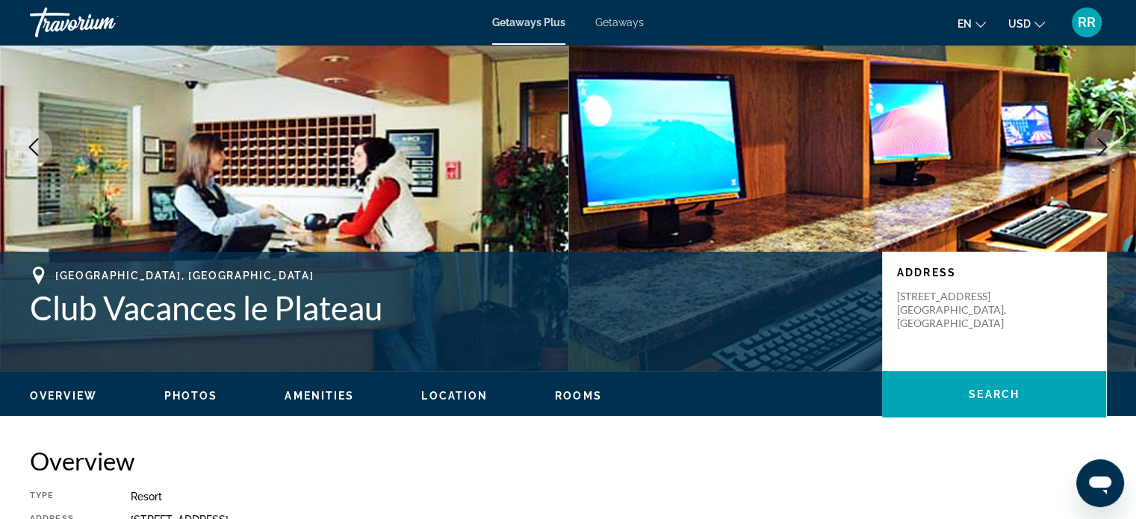
scroll to position [299, 0]
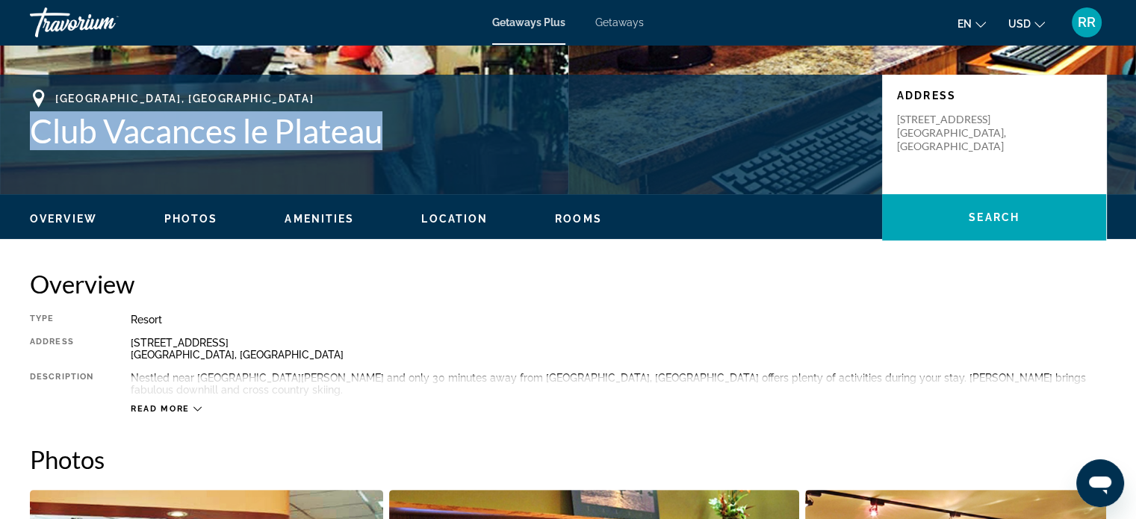
drag, startPoint x: 30, startPoint y: 131, endPoint x: 397, endPoint y: 143, distance: 367.6
click at [397, 143] on h1 "Club Vacances le Plateau" at bounding box center [448, 130] width 837 height 39
copy h1 "Club Vacances le Plateau"
